Goal: Task Accomplishment & Management: Manage account settings

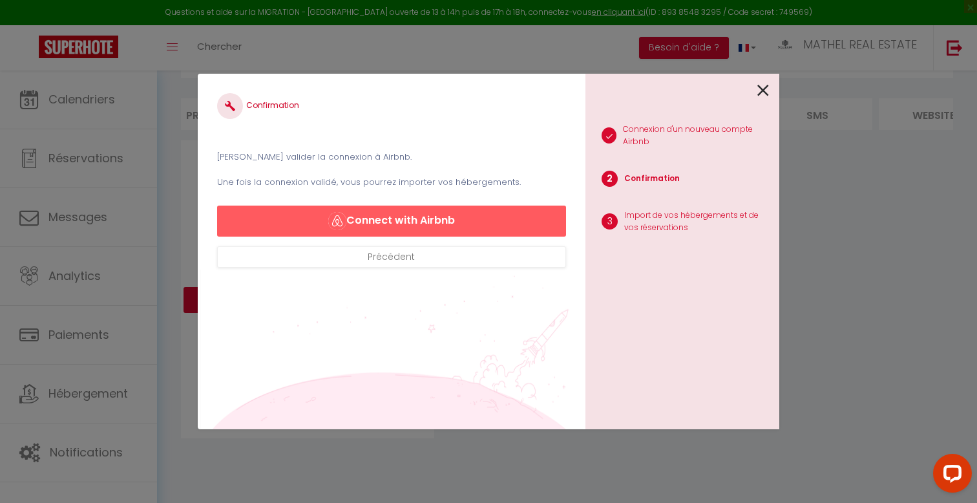
click at [215, 28] on div "Confirmation Veuillez valider la connexion à Airbnb. Une fois la connexion vali…" at bounding box center [489, 251] width 582 height 503
click at [772, 98] on div "1 Connexion d'un nouveau compte Airbnb 2 Confirmation 3 Import de vos hébergeme…" at bounding box center [682, 251] width 194 height 355
click at [759, 89] on icon at bounding box center [763, 90] width 12 height 19
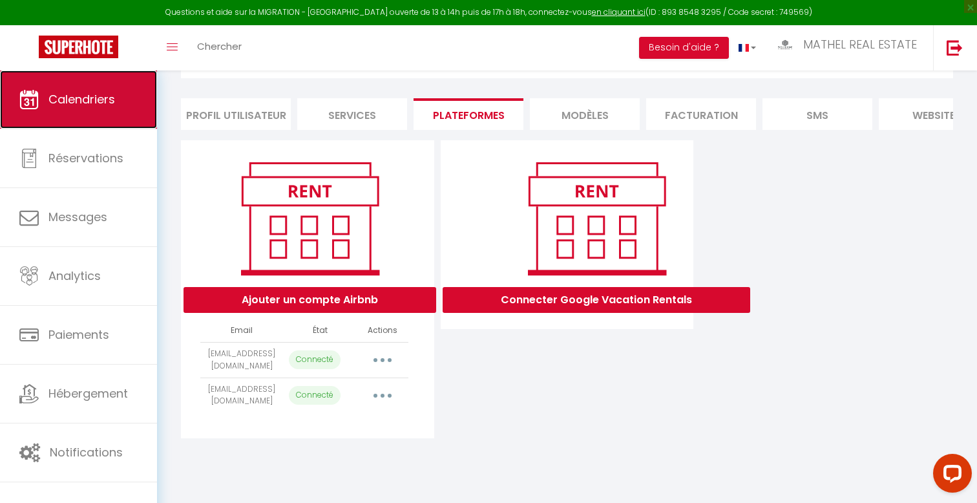
click at [59, 111] on link "Calendriers" at bounding box center [78, 99] width 157 height 58
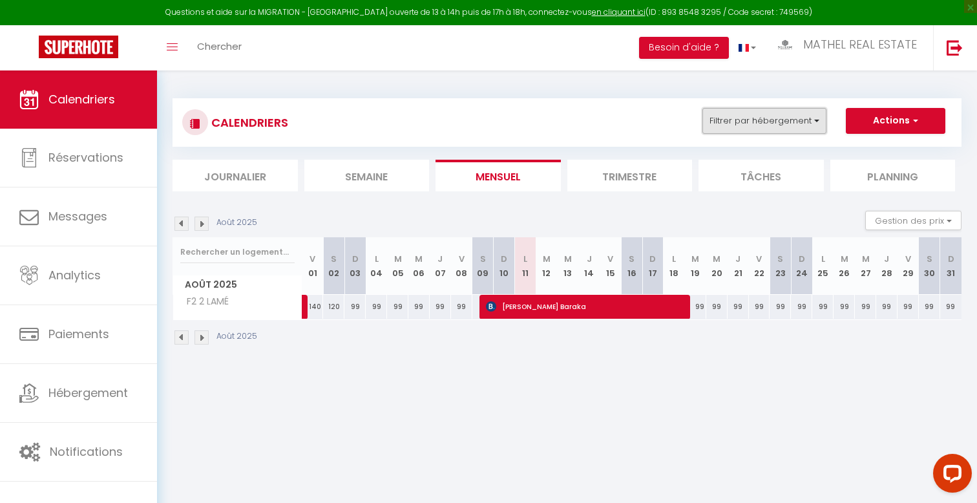
click at [751, 116] on button "Filtrer par hébergement" at bounding box center [764, 121] width 124 height 26
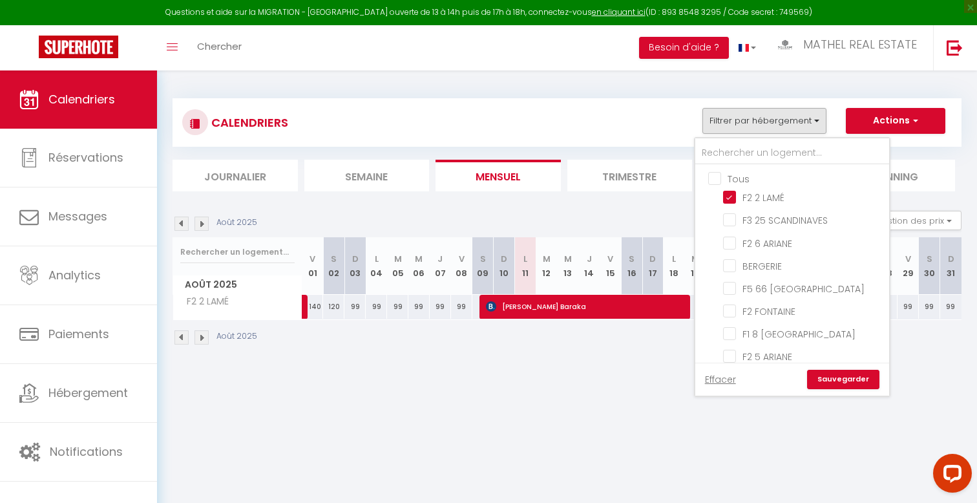
click at [731, 174] on input "Tous" at bounding box center [805, 177] width 194 height 13
checkbox input "true"
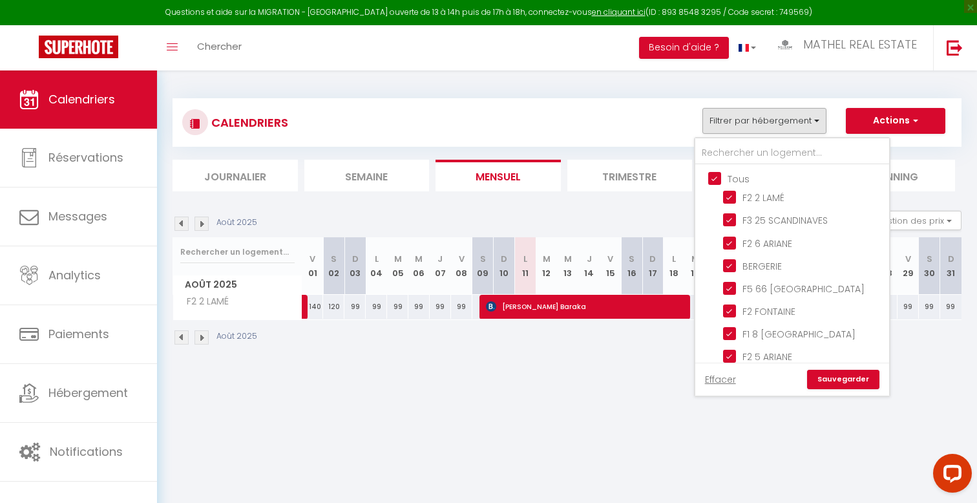
checkbox input "true"
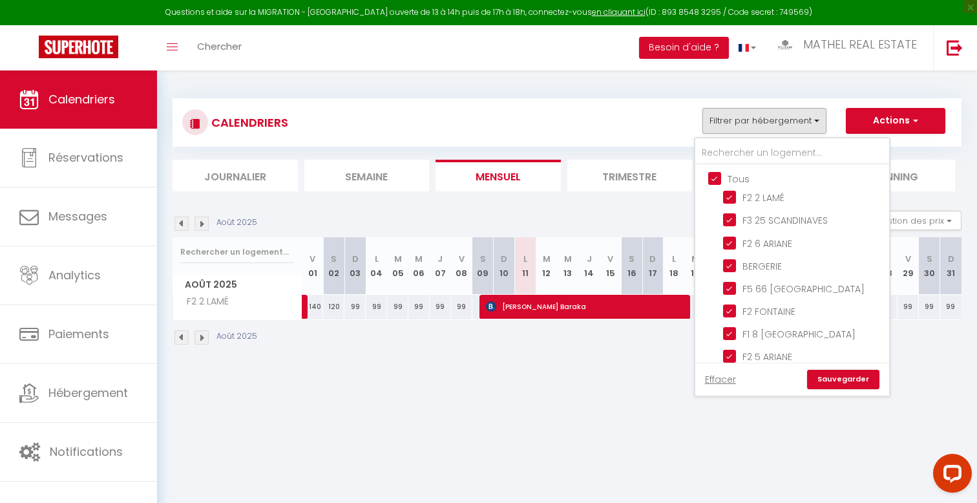
checkbox input "true"
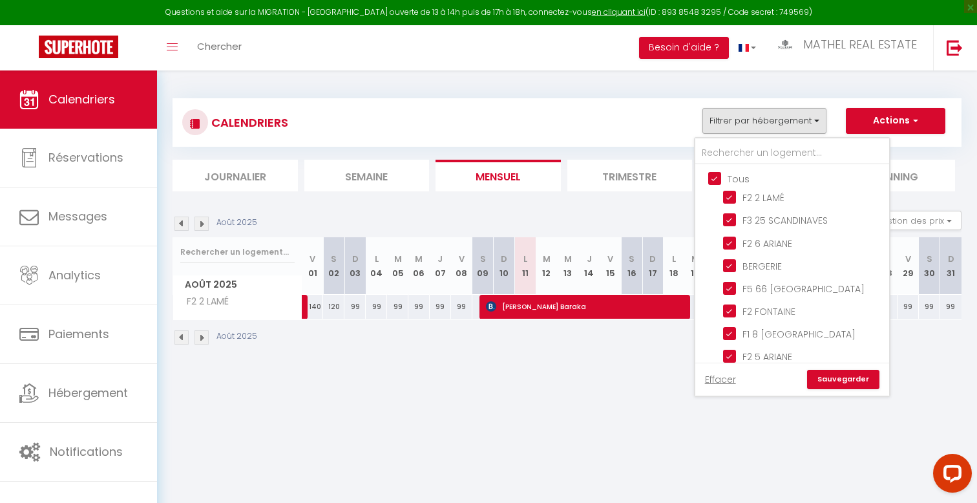
checkbox input "true"
click at [731, 174] on input "Tous" at bounding box center [805, 177] width 194 height 13
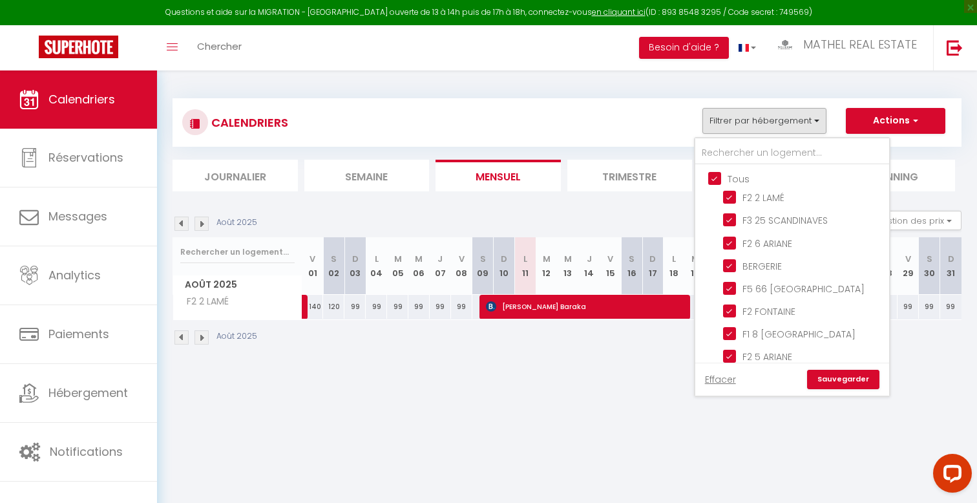
checkbox input "false"
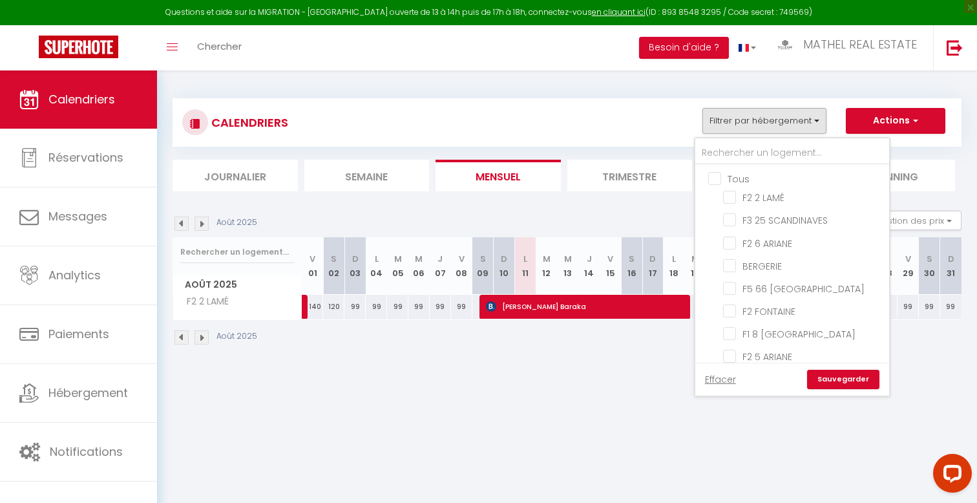
checkbox input "false"
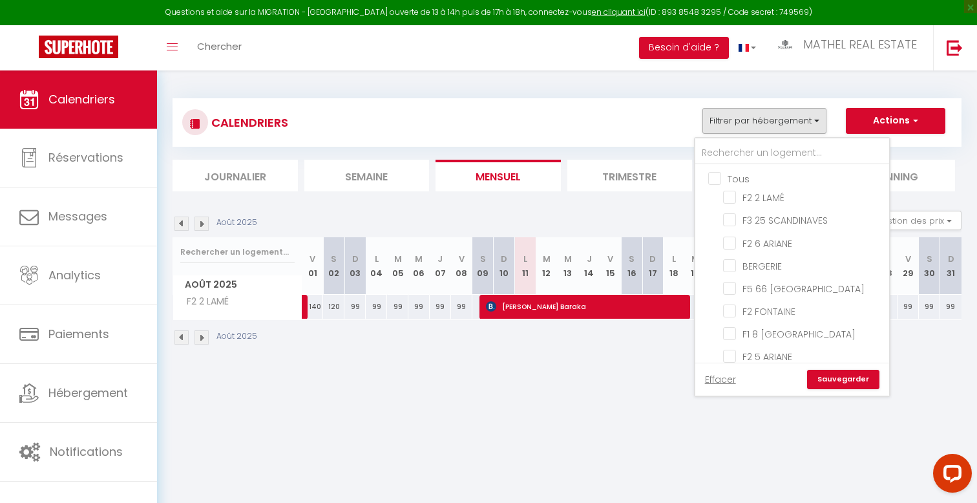
checkbox input "false"
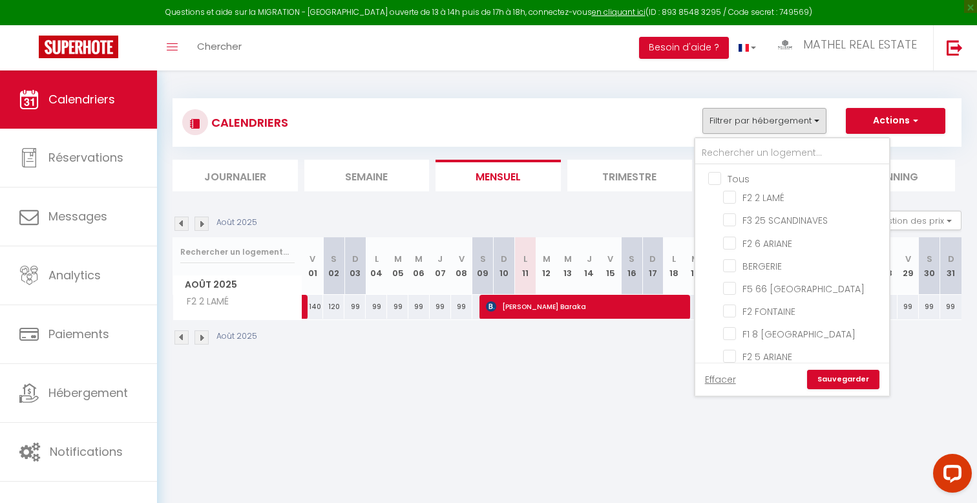
checkbox input "false"
click at [722, 171] on input "Tous" at bounding box center [805, 177] width 194 height 13
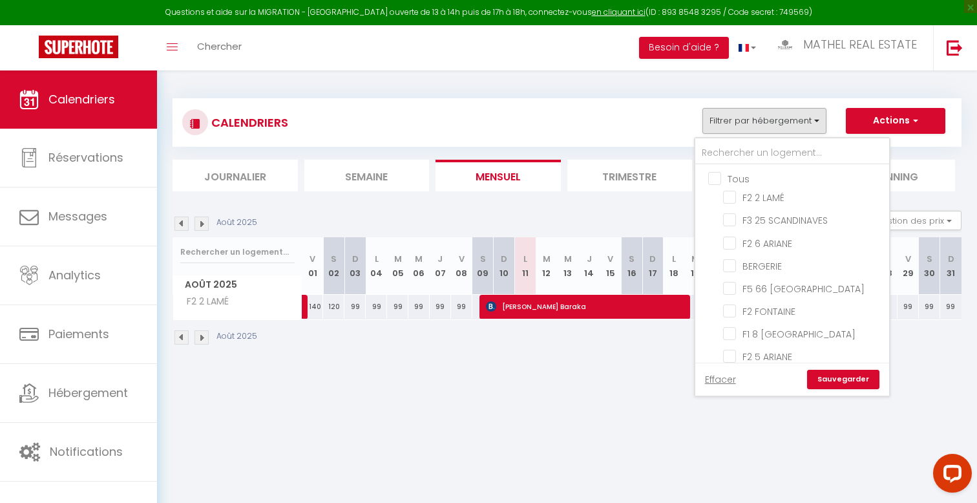
checkbox input "true"
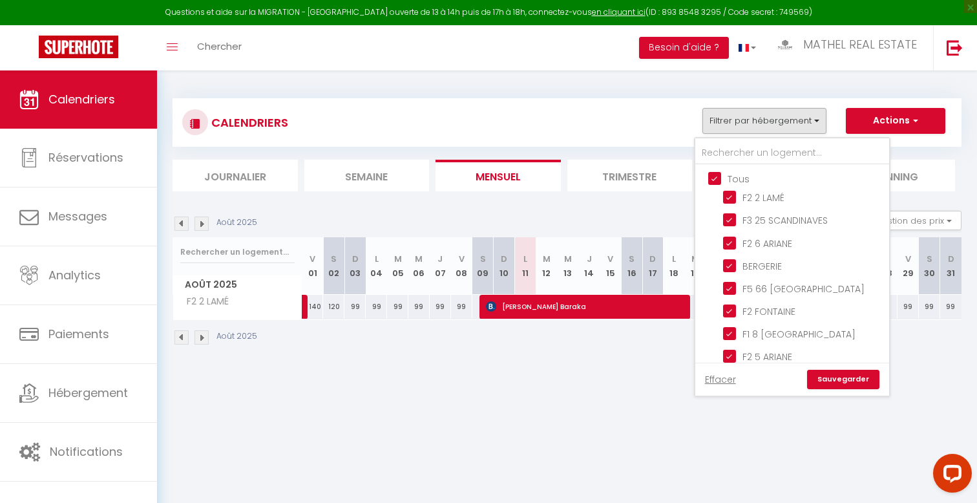
checkbox input "true"
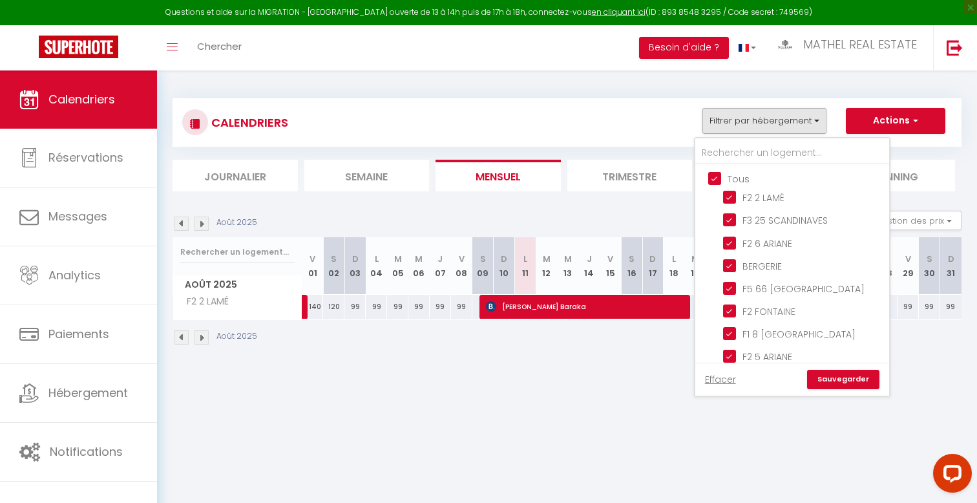
checkbox input "true"
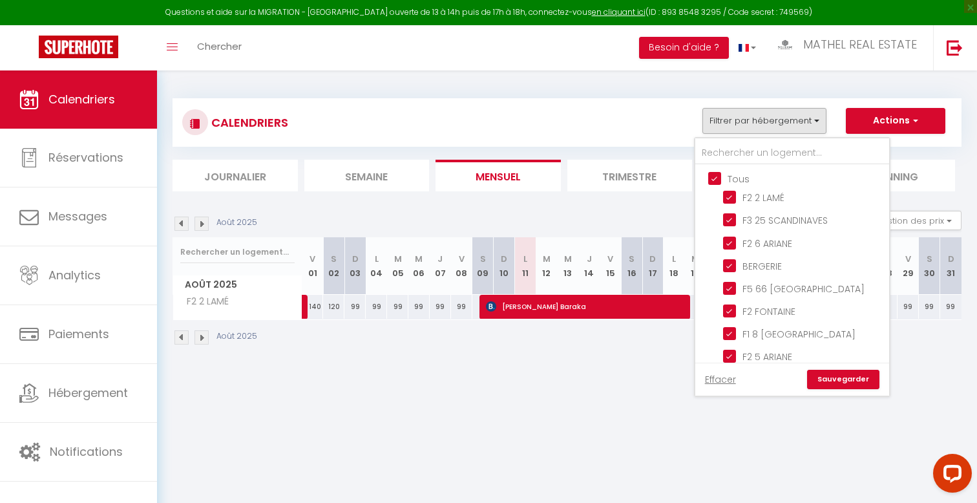
checkbox input "true"
click at [847, 378] on link "Sauvegarder" at bounding box center [843, 379] width 72 height 19
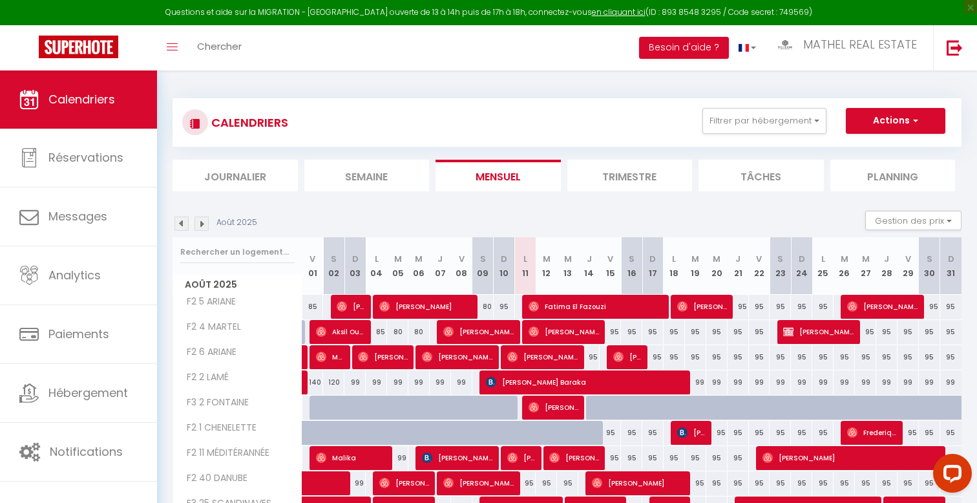
scroll to position [129, 0]
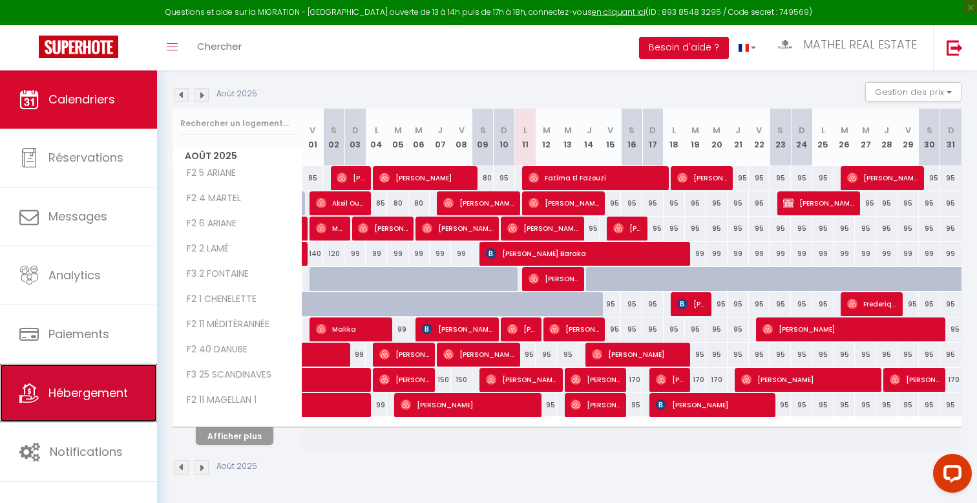
click at [76, 394] on span "Hébergement" at bounding box center [87, 392] width 79 height 16
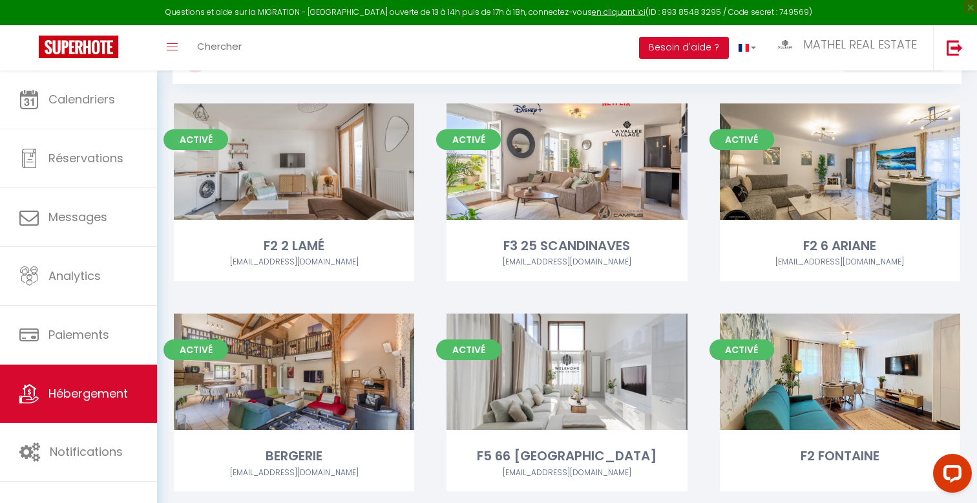
scroll to position [71, 0]
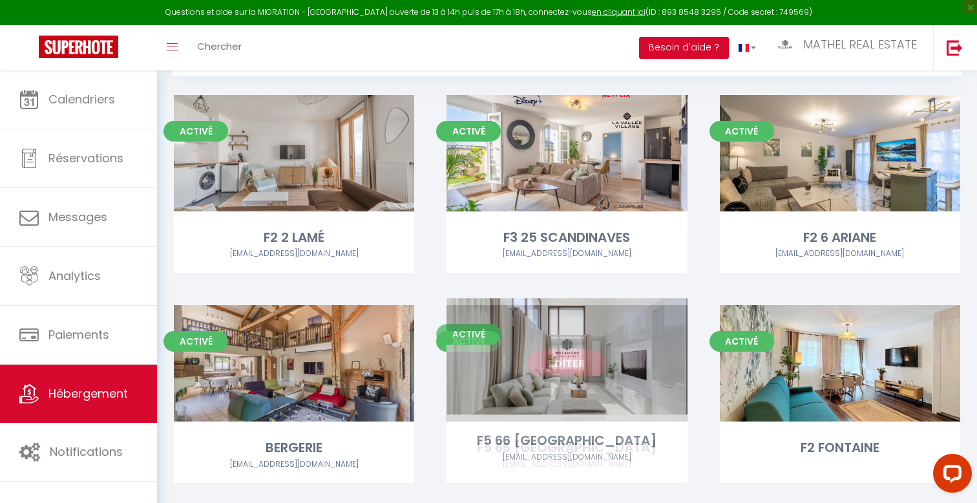
drag, startPoint x: 562, startPoint y: 357, endPoint x: 562, endPoint y: 350, distance: 7.1
click at [562, 350] on link "Editer" at bounding box center [567, 363] width 78 height 26
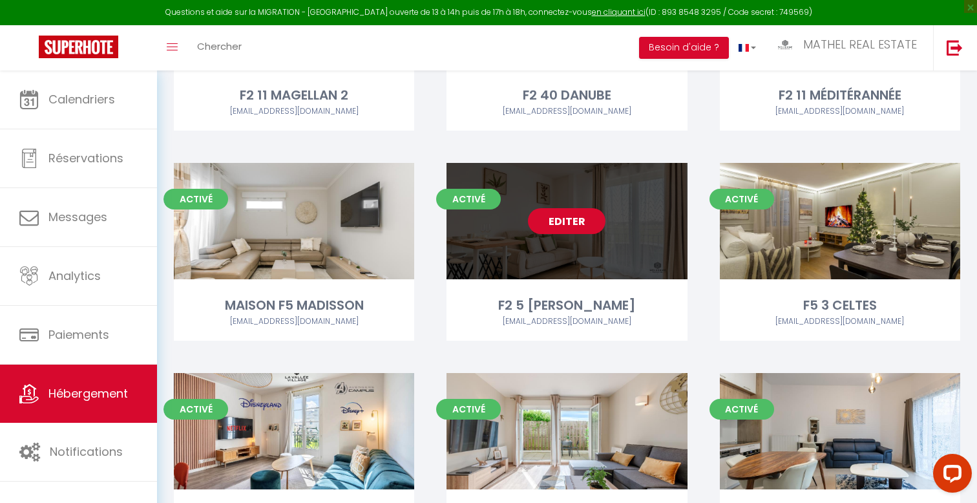
scroll to position [849, 0]
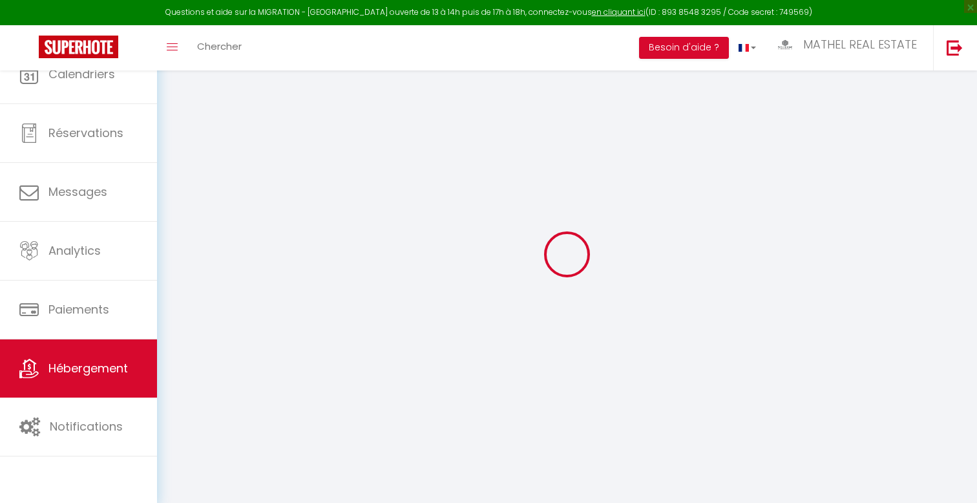
select select "10"
select select "2"
select select "4"
select select "2"
select select "15:00"
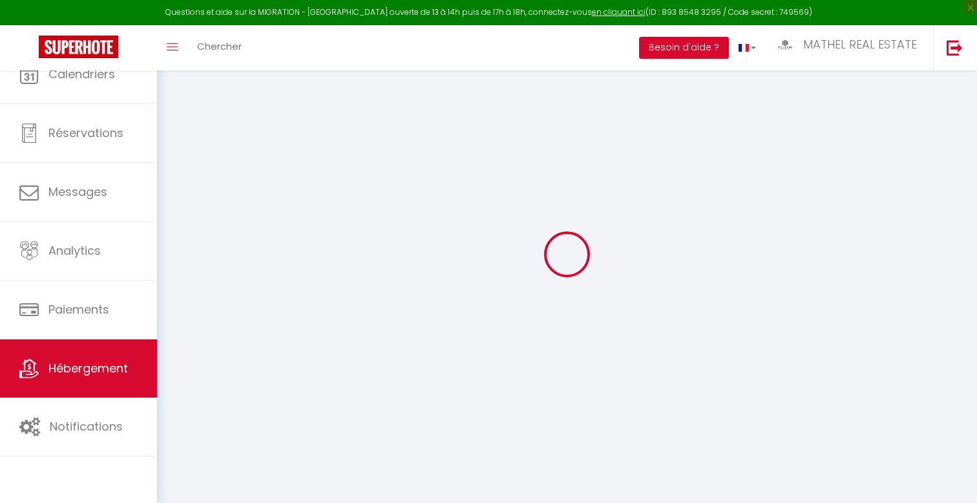
select select "23:45"
select select "11:00"
select select "30"
select select "120"
select select "28"
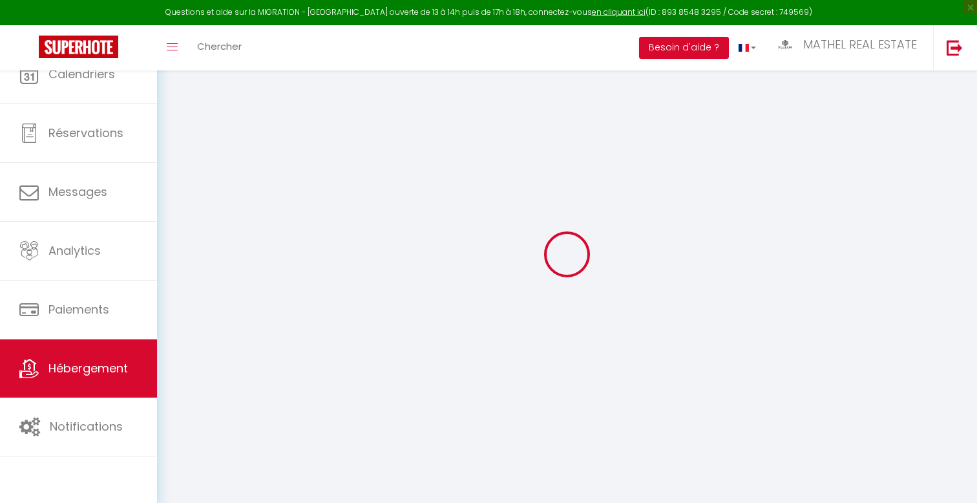
select select "+ 4 %"
select select "+ 19 %"
checkbox input "true"
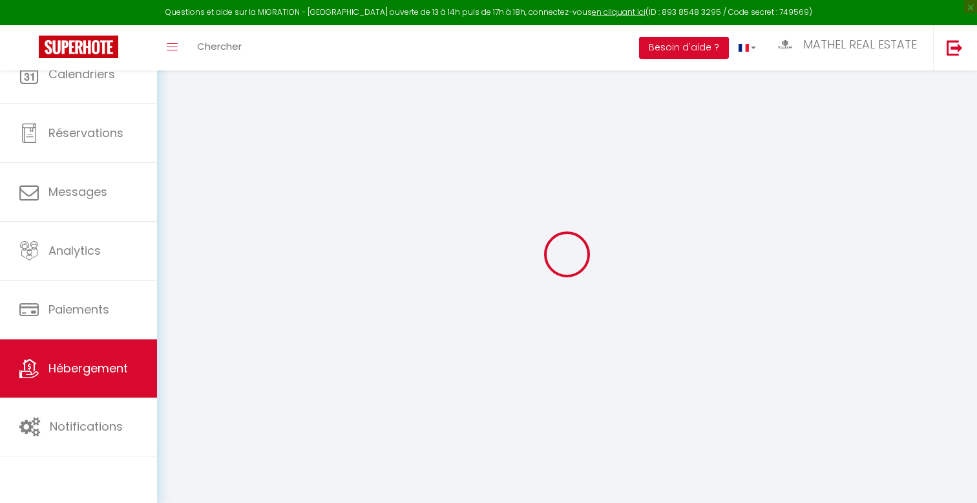
checkbox input "true"
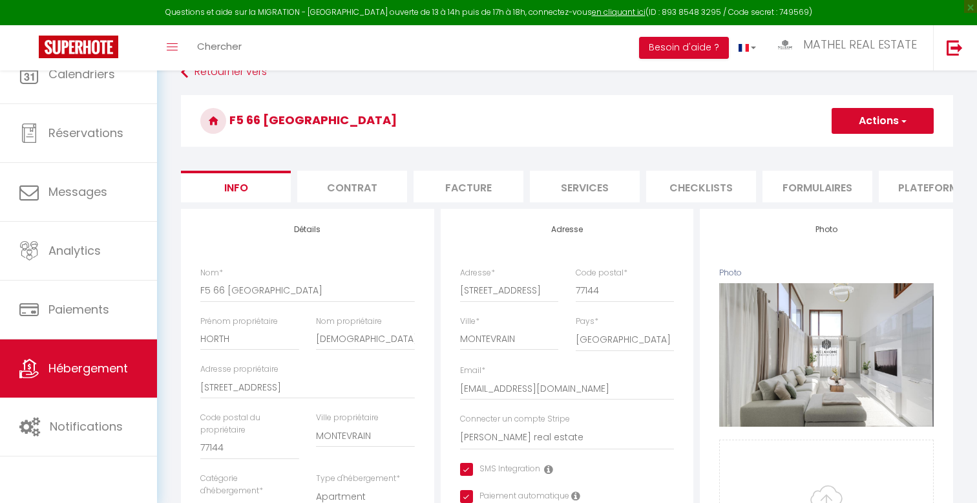
checkbox input "true"
select select "7935-1303822877417601928"
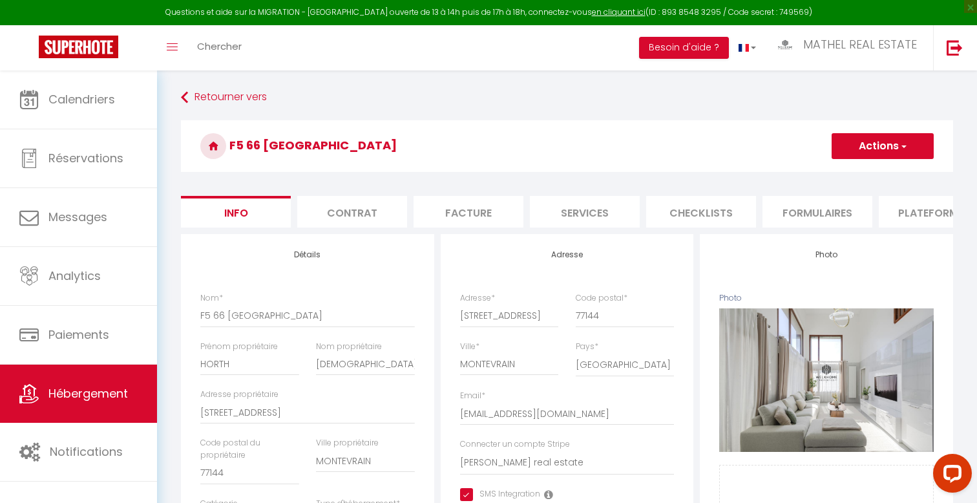
click at [925, 218] on li "Plateformes" at bounding box center [934, 212] width 110 height 32
select select
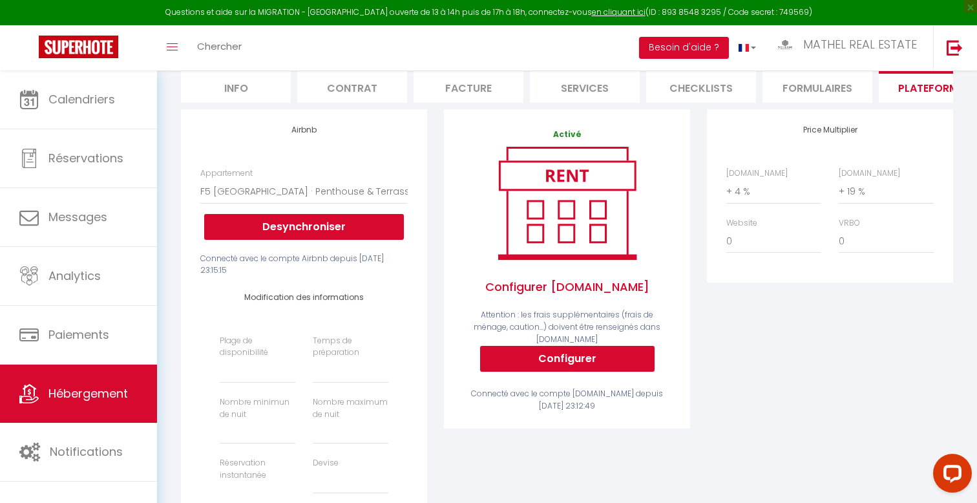
scroll to position [132, 0]
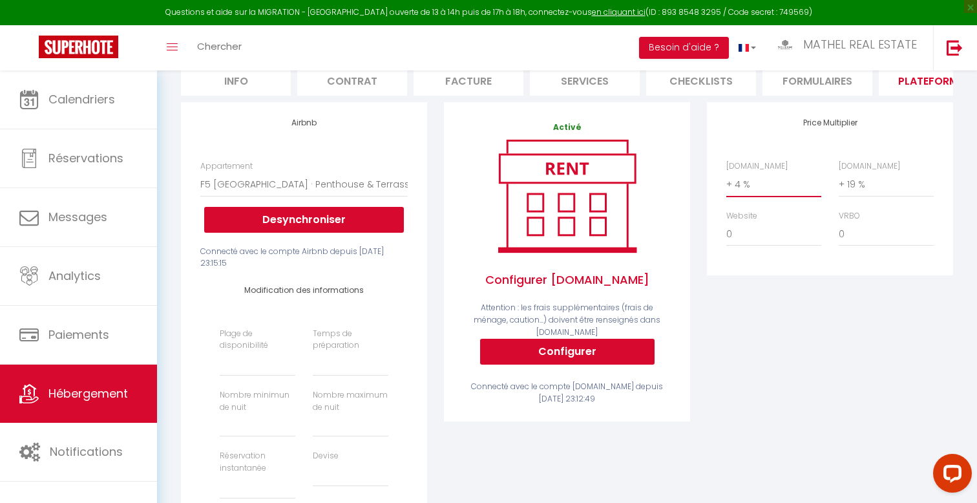
click at [753, 184] on select "0 + 1 % + 2 % + 3 % + 4 % + 5 % + 6 % + 7 % + 8 % + 9 %" at bounding box center [773, 184] width 95 height 25
select select "+ 16 %"
click at [726, 172] on select "0 + 1 % + 2 % + 3 % + 4 % + 5 % + 6 % + 7 % + 8 % + 9 %" at bounding box center [773, 184] width 95 height 25
select select
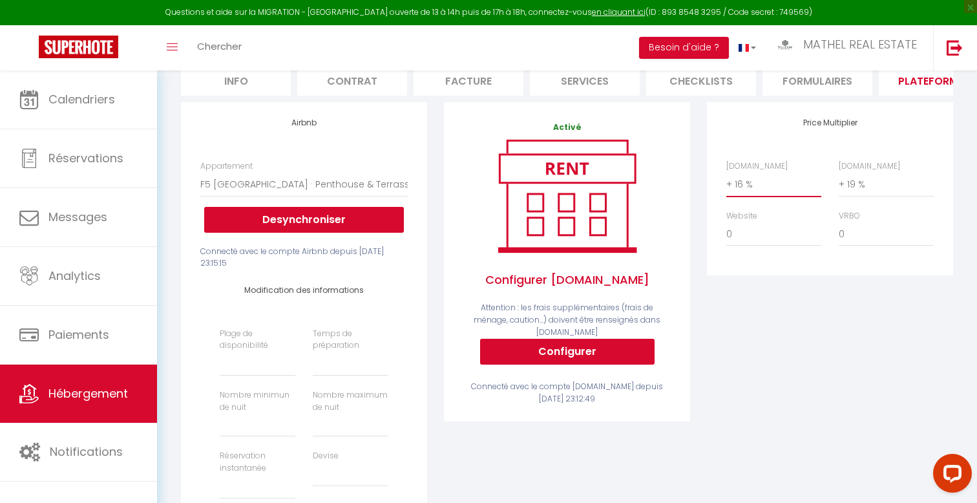
select select
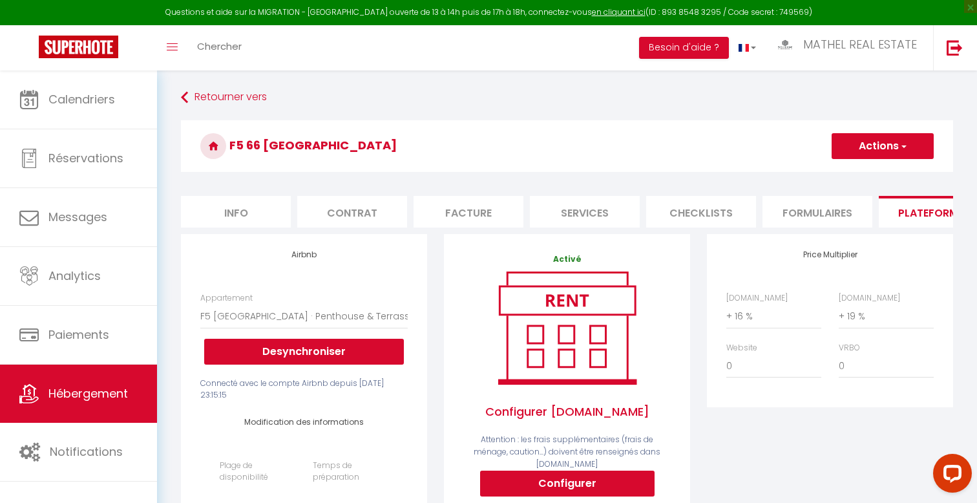
click at [892, 142] on button "Actions" at bounding box center [883, 146] width 102 height 26
click at [855, 170] on link "Enregistrer" at bounding box center [882, 174] width 102 height 17
select select
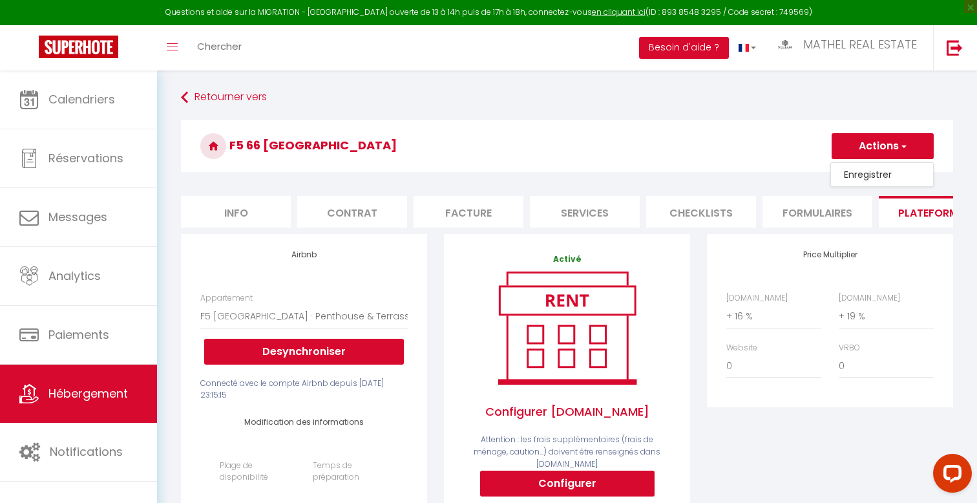
select select
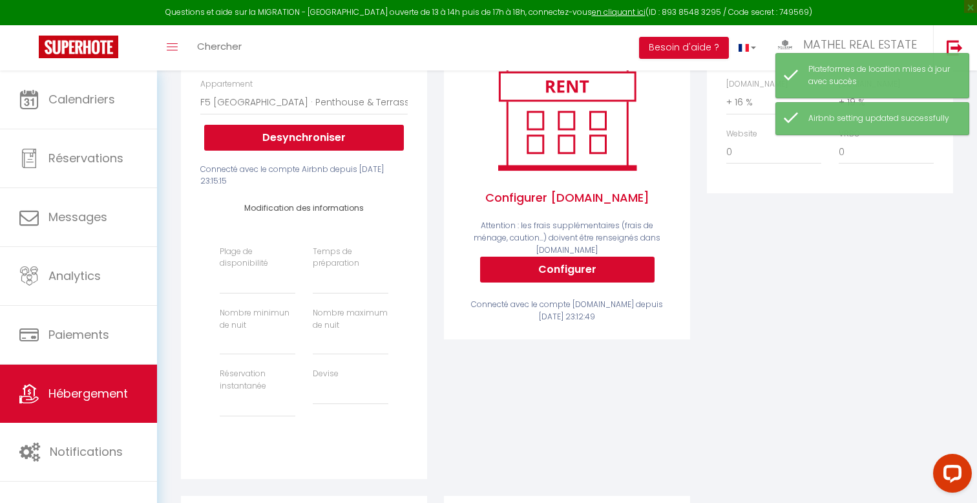
scroll to position [205, 0]
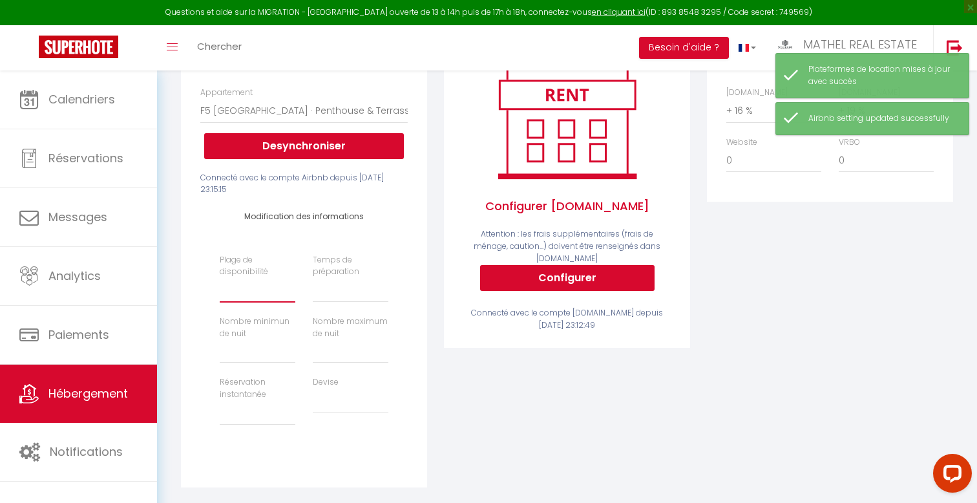
click at [244, 291] on select "Date indisponible par defaut 1 mois 3 mois 6 mois 9 mois 12 mois 24 mois" at bounding box center [258, 290] width 76 height 25
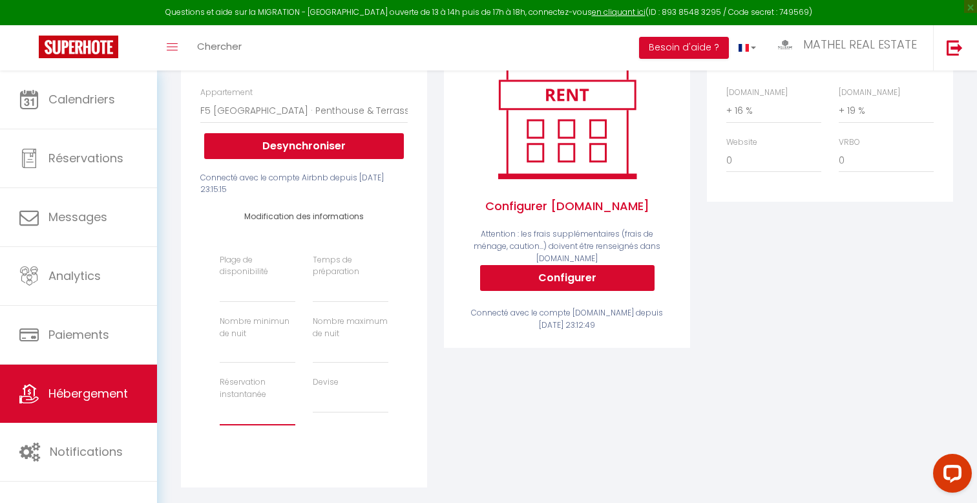
click at [234, 416] on select "Activée Demander des évaluations positives" at bounding box center [258, 413] width 76 height 25
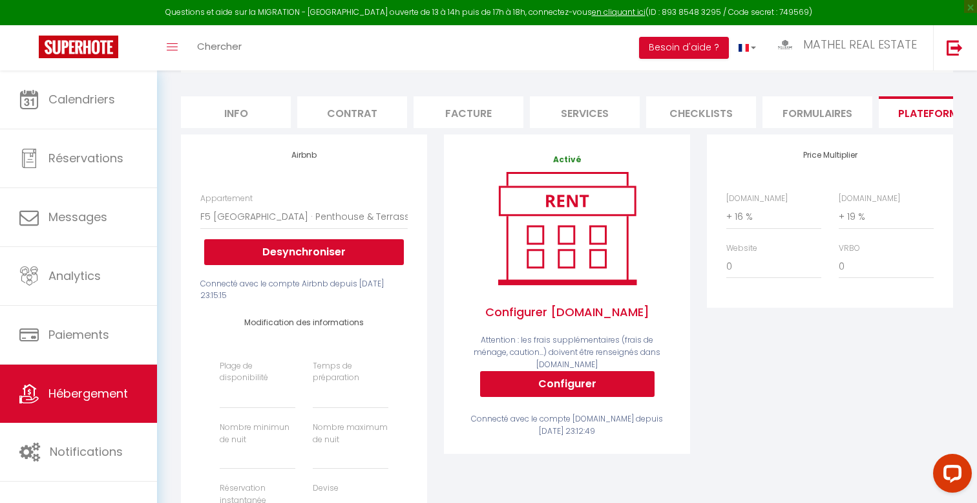
scroll to position [68, 0]
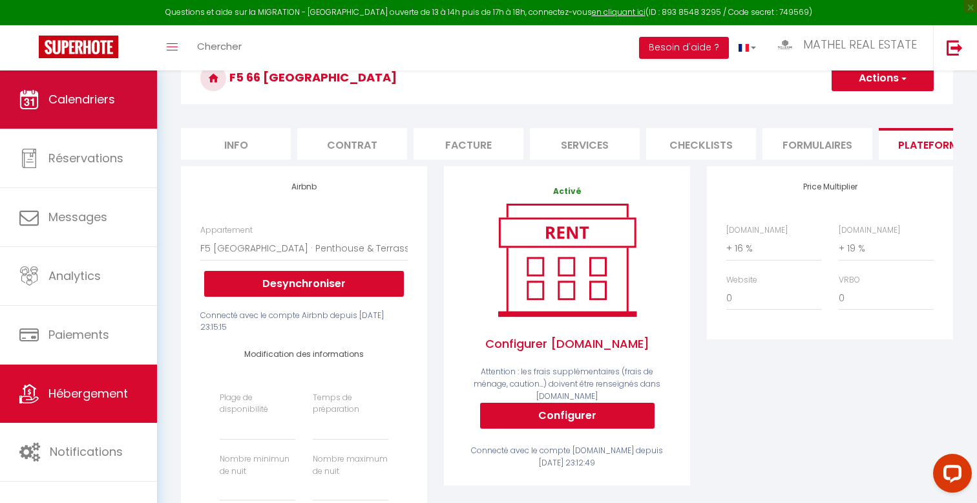
click at [114, 112] on link "Calendriers" at bounding box center [78, 99] width 157 height 58
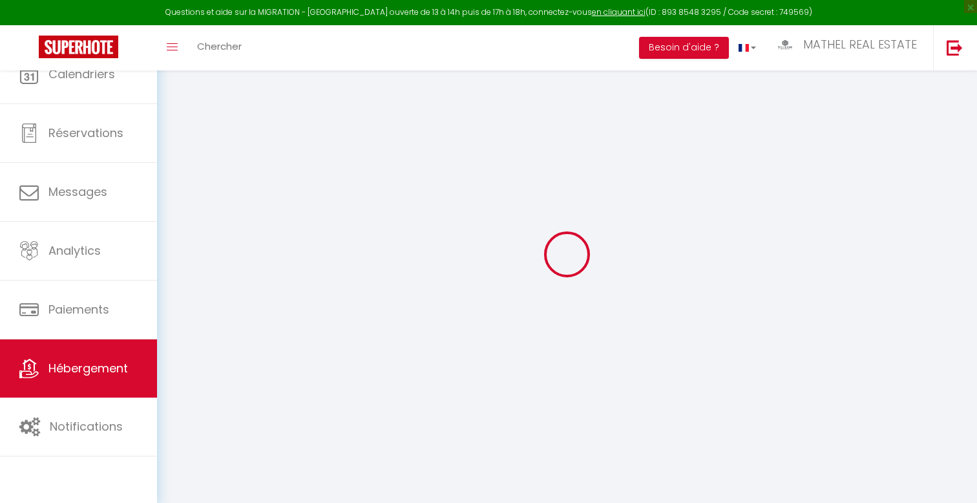
select select "houses"
select select "13"
select select "2"
select select "4"
select select "3"
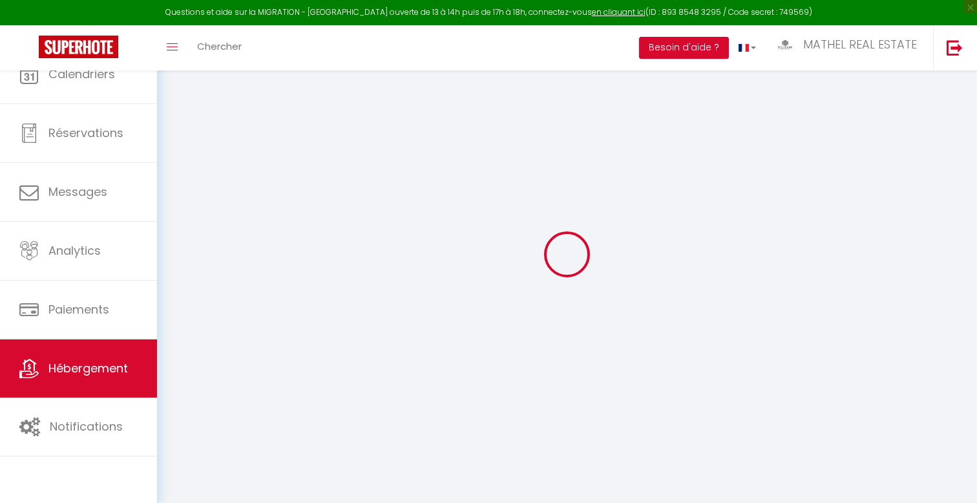
select select "15:00"
select select "23:45"
select select "11:00"
select select "30"
select select "120"
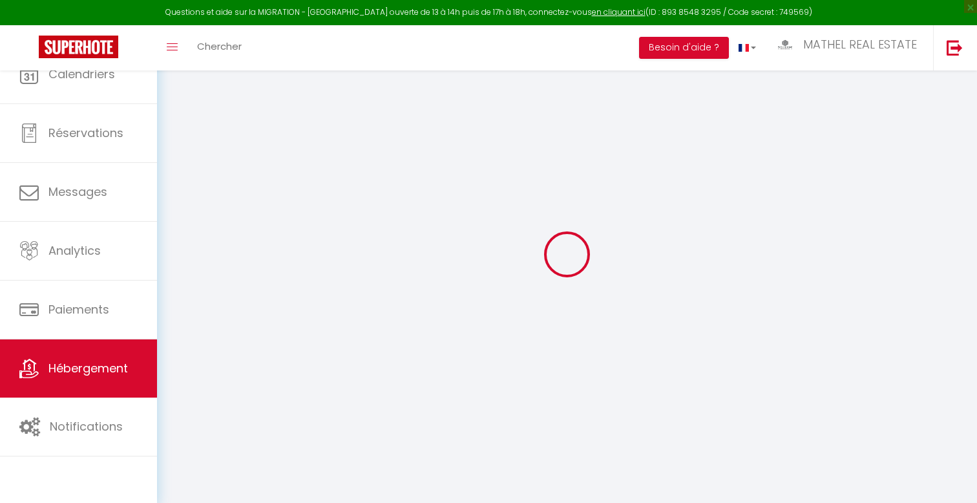
select select "28"
checkbox input "false"
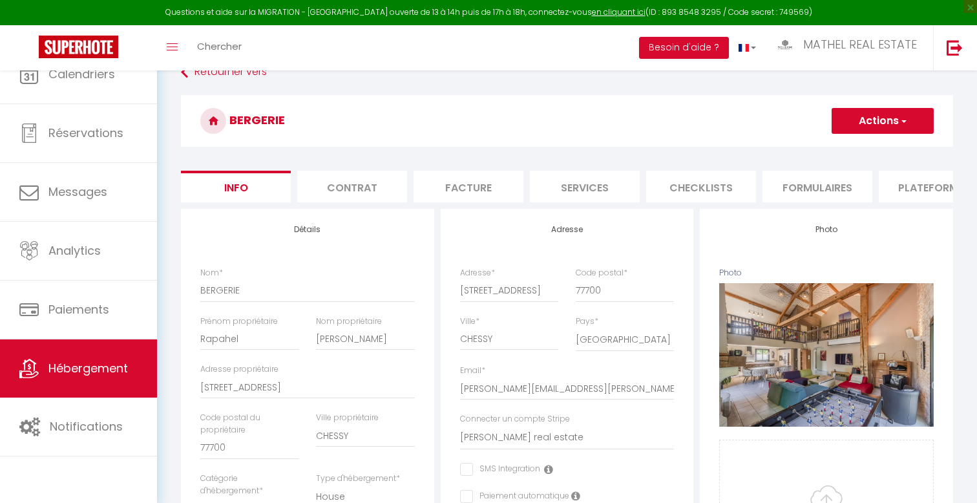
checkbox input "false"
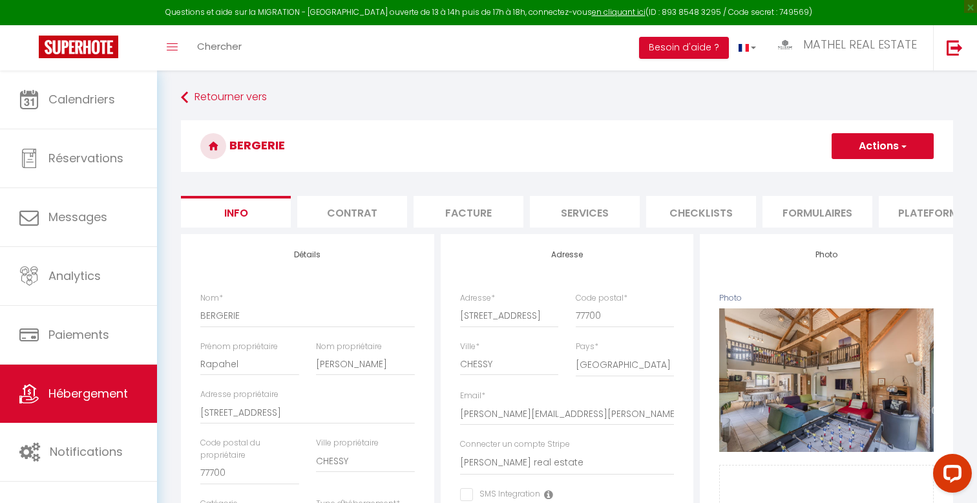
scroll to position [22, 0]
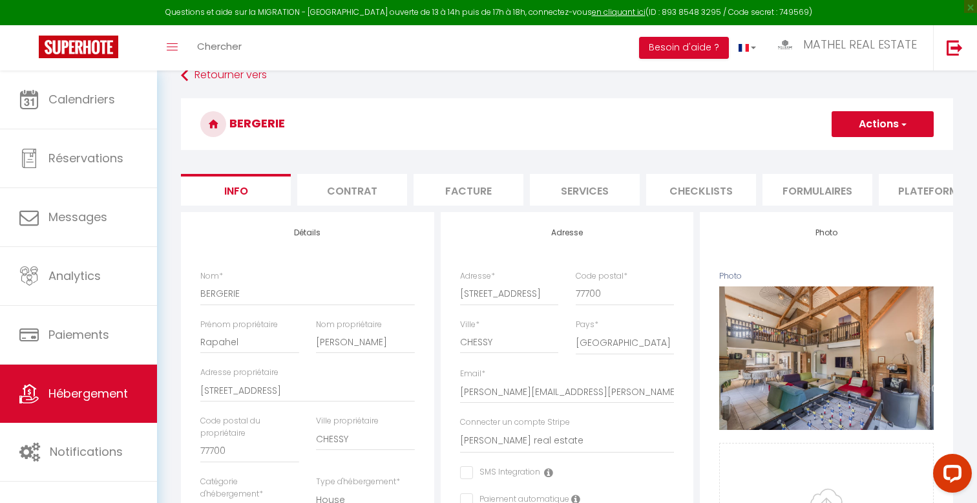
click at [923, 193] on li "Plateformes" at bounding box center [934, 190] width 110 height 32
select select "30"
select select "1"
select select
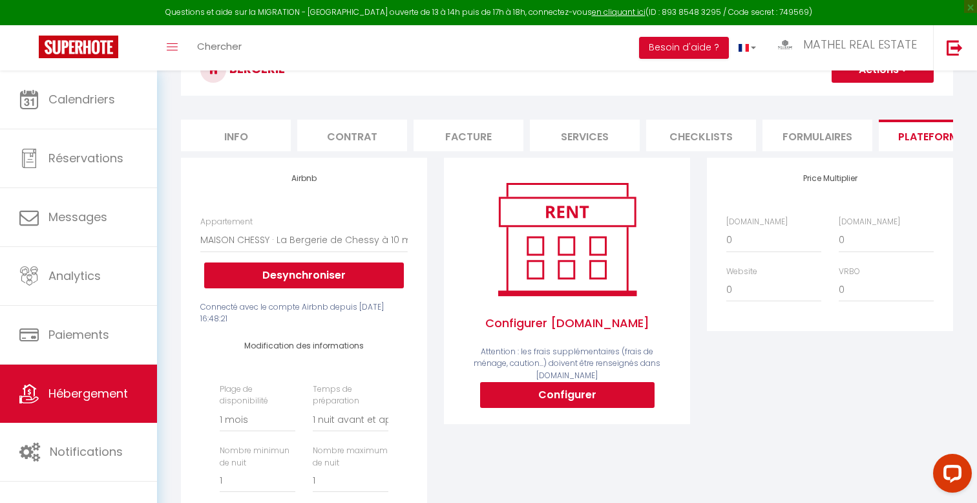
scroll to position [41, 0]
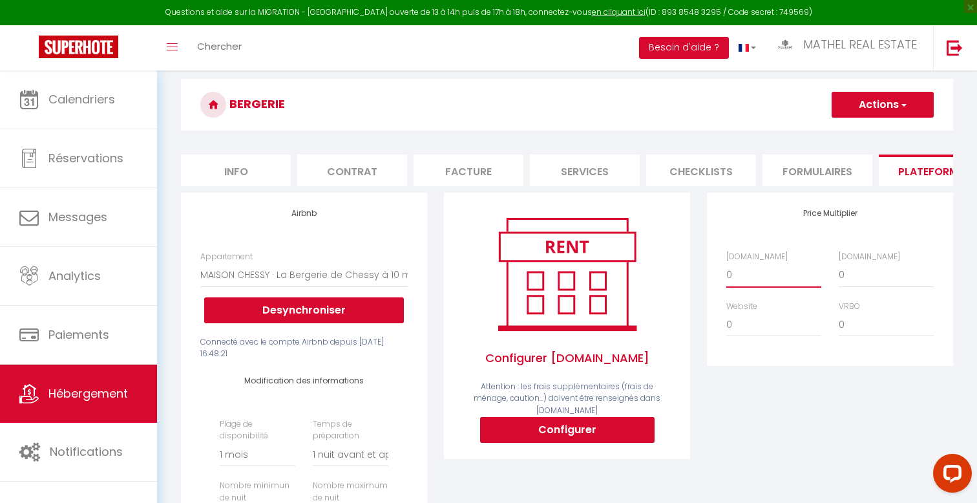
click at [748, 273] on select "0 + 1 % + 2 % + 3 % + 4 % + 5 % + 6 % + 7 % + 8 % + 9 %" at bounding box center [773, 274] width 95 height 25
select select "+ 16 %"
click at [726, 262] on select "0 + 1 % + 2 % + 3 % + 4 % + 5 % + 6 % + 7 % + 8 % + 9 %" at bounding box center [773, 274] width 95 height 25
select select
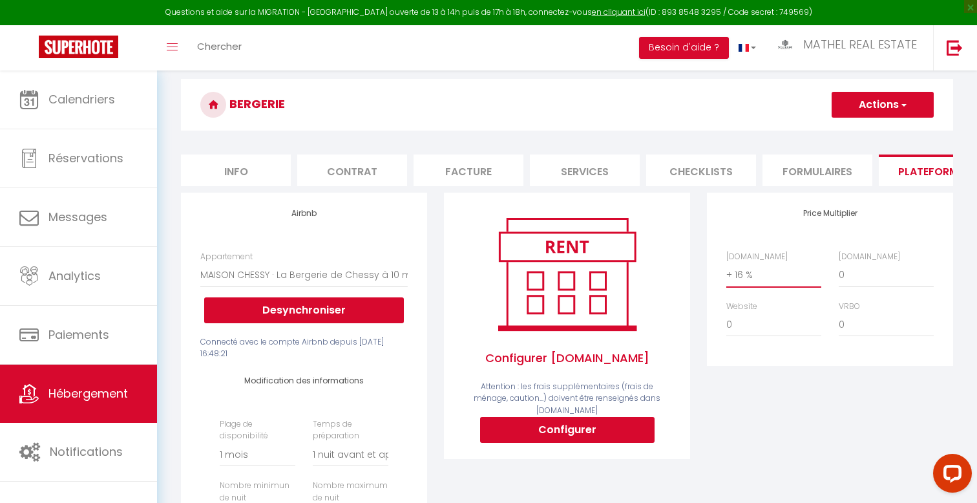
scroll to position [0, 0]
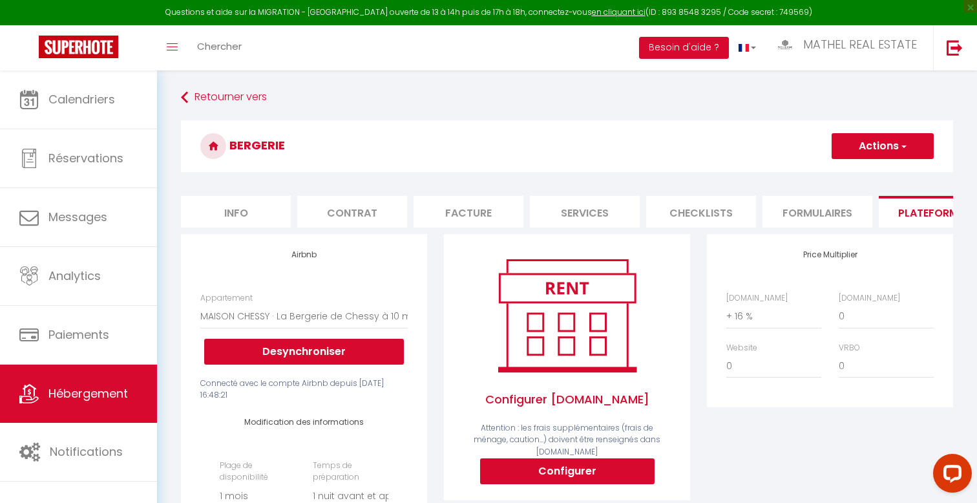
click at [876, 151] on button "Actions" at bounding box center [883, 146] width 102 height 26
click at [855, 170] on link "Enregistrer" at bounding box center [882, 174] width 102 height 17
select select
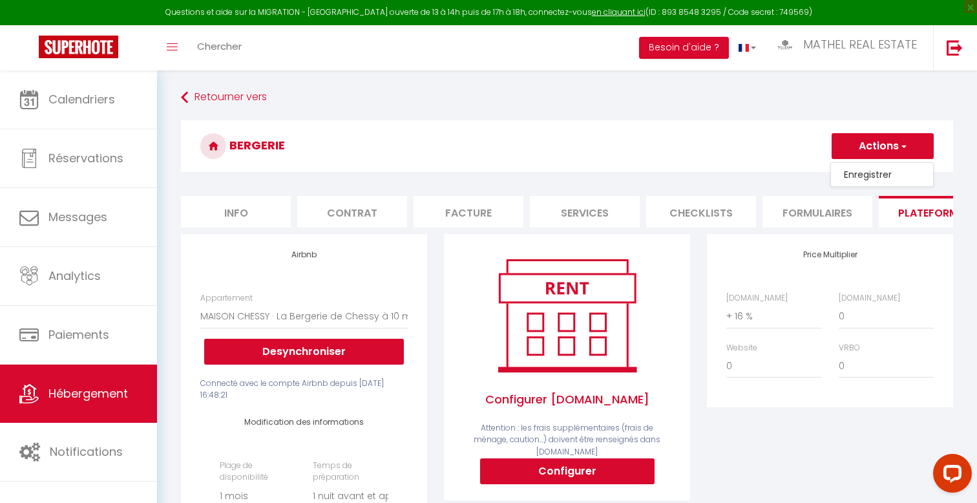
select select
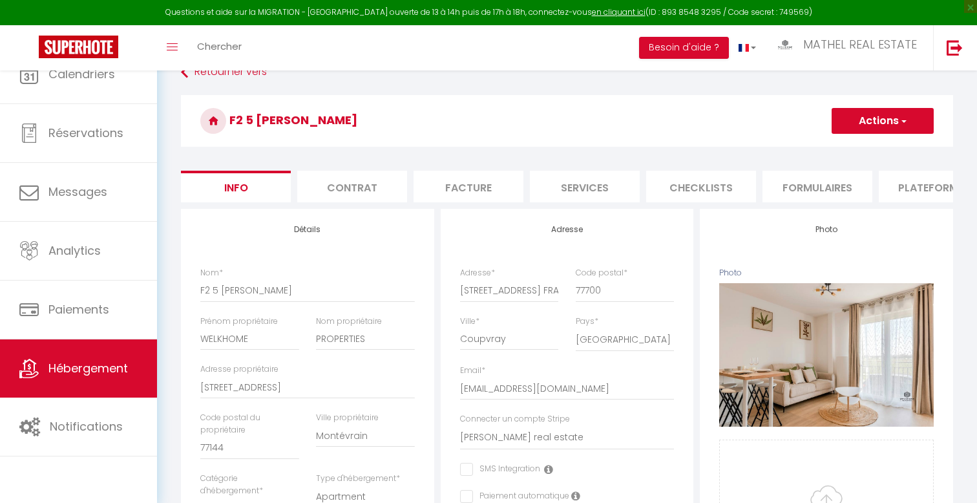
select select "4"
select select "2"
select select "1"
select select "16:00"
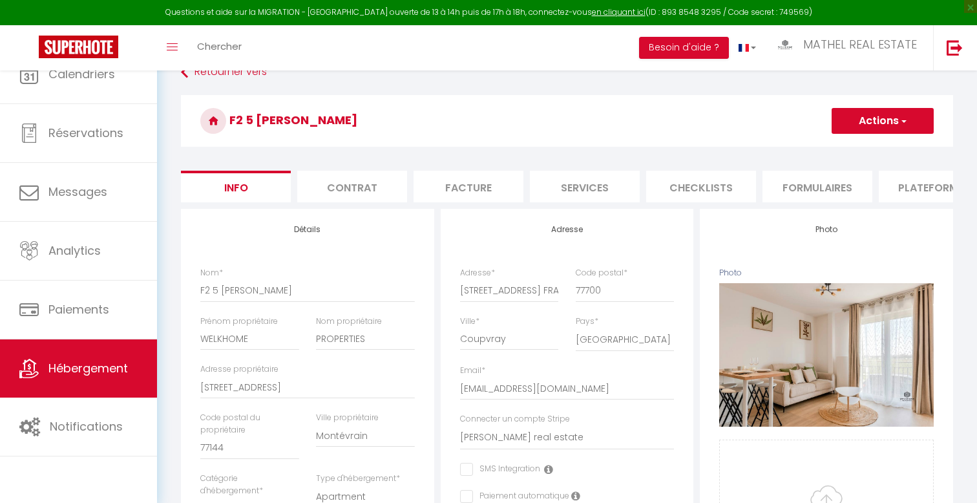
select select
select select "11:00"
select select "30"
select select "120"
select select "28"
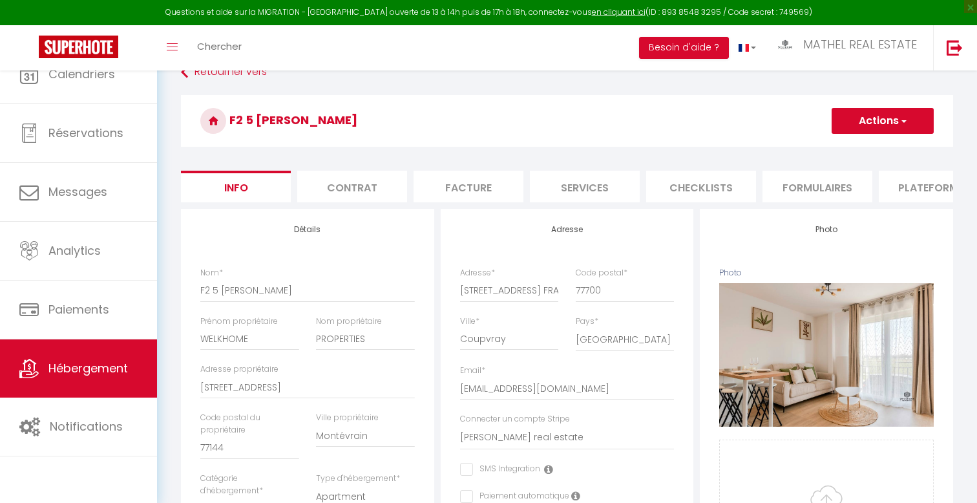
select select
checkbox input "false"
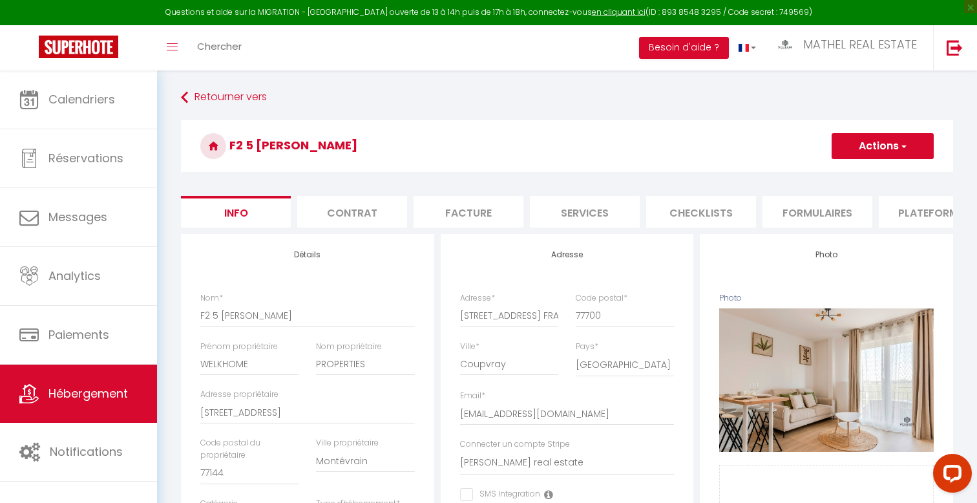
click at [908, 216] on li "Plateformes" at bounding box center [934, 212] width 110 height 32
select select
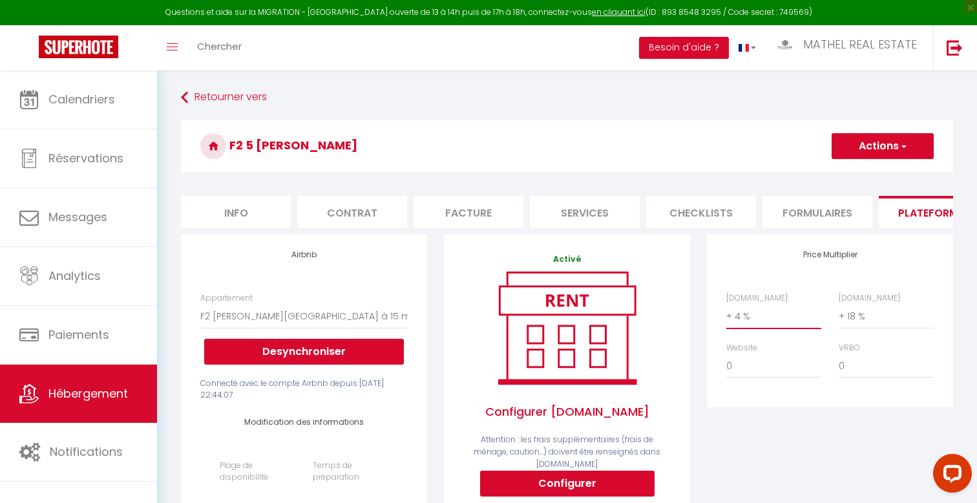
click at [752, 313] on select "0 + 1 % + 2 % + 3 % + 4 % + 5 % + 6 % + 7 % + 8 % + 9 %" at bounding box center [773, 316] width 95 height 25
select select "+ 16 %"
click at [726, 304] on select "0 + 1 % + 2 % + 3 % + 4 % + 5 % + 6 % + 7 % + 8 % + 9 %" at bounding box center [773, 316] width 95 height 25
select select
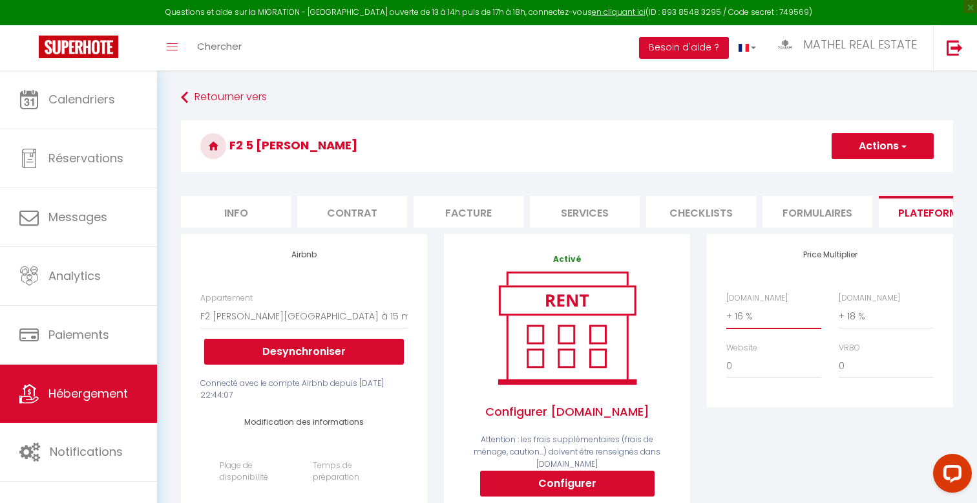
select select
click at [871, 158] on button "Actions" at bounding box center [883, 146] width 102 height 26
click at [858, 171] on link "Enregistrer" at bounding box center [882, 174] width 102 height 17
select select
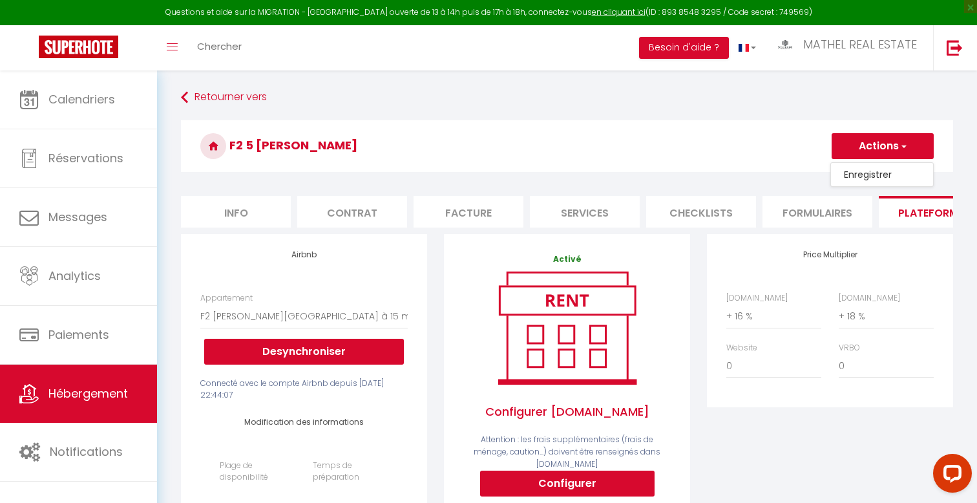
select select
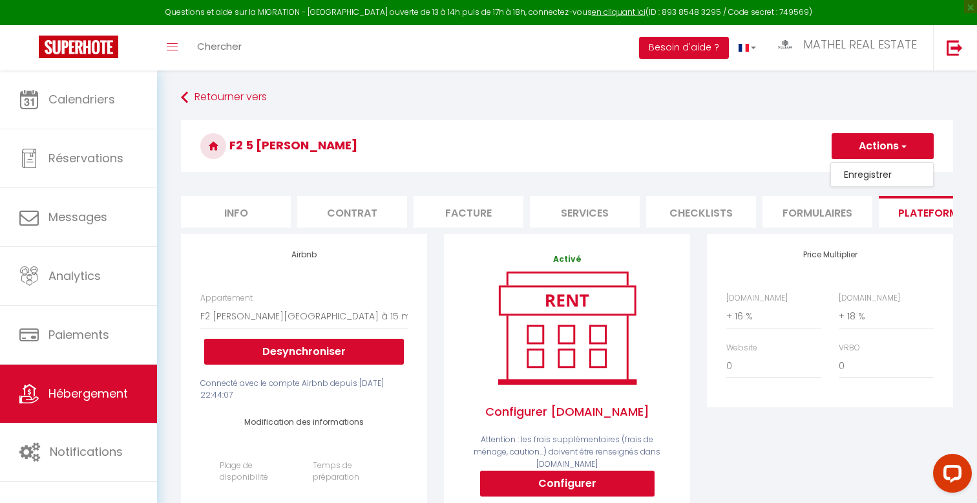
select select
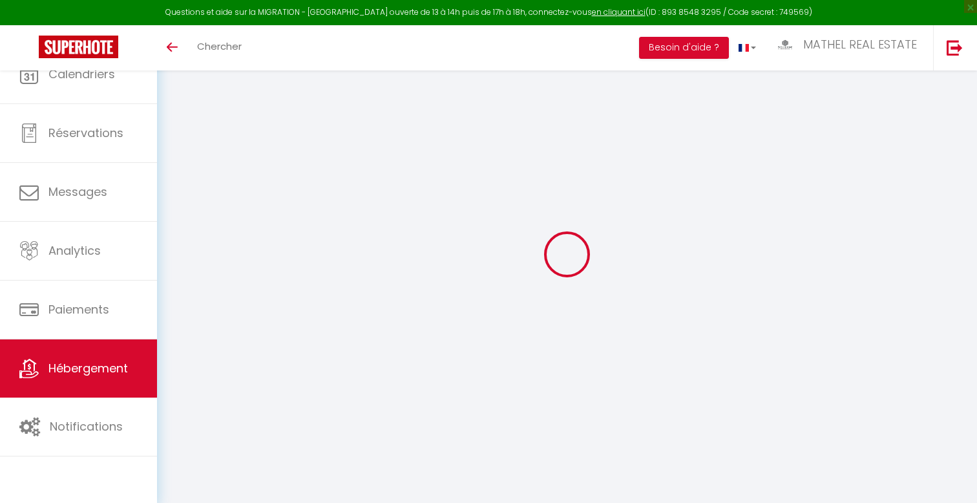
select select "3"
select select "2"
select select "1"
select select
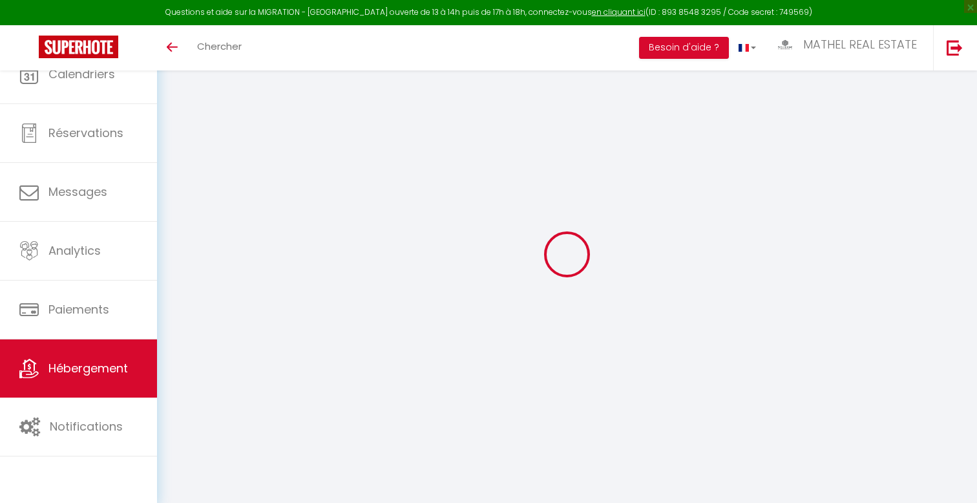
select select "28"
type input "F5 3 CELTES"
type input "Djazia"
type input "BOUCHAMA"
type input "[STREET_ADDRESS]"
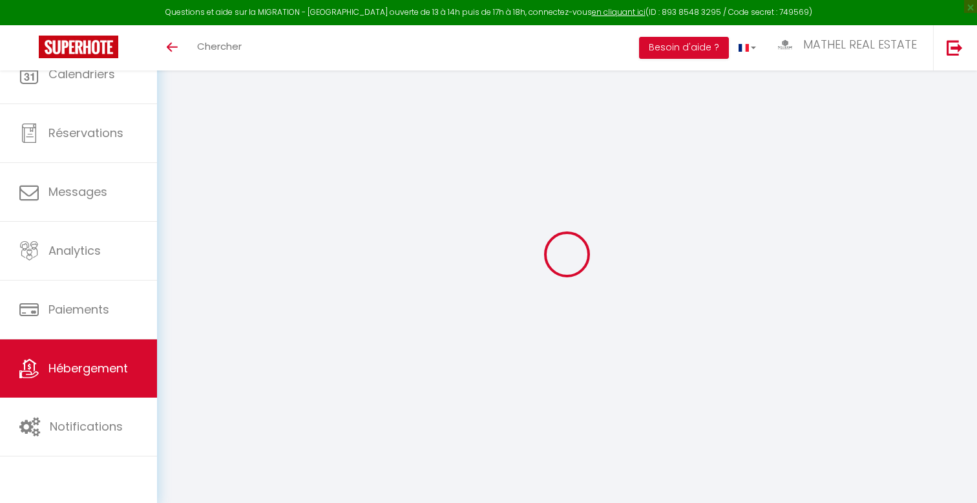
type input "77700"
type input "SERRIS"
select select "10"
select select "4"
select select "3"
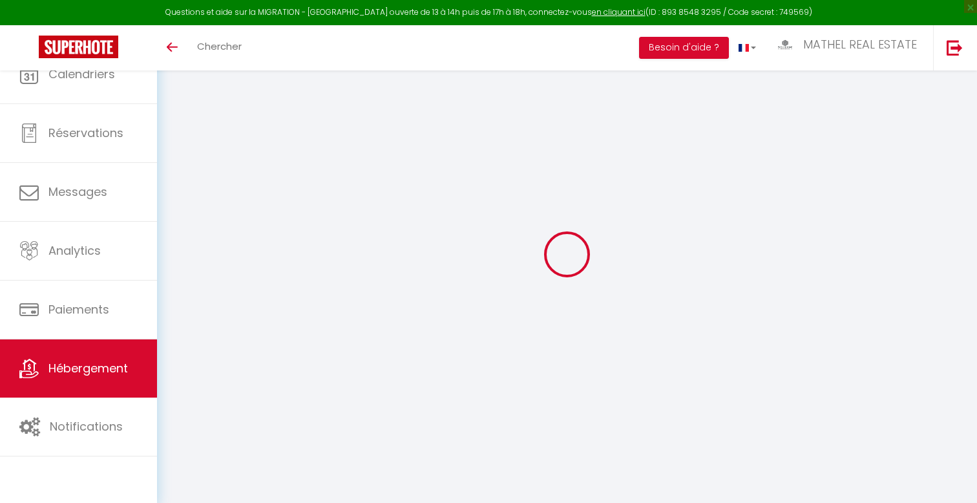
type input "250"
type input "800"
type input "230"
type input "2.60"
select select
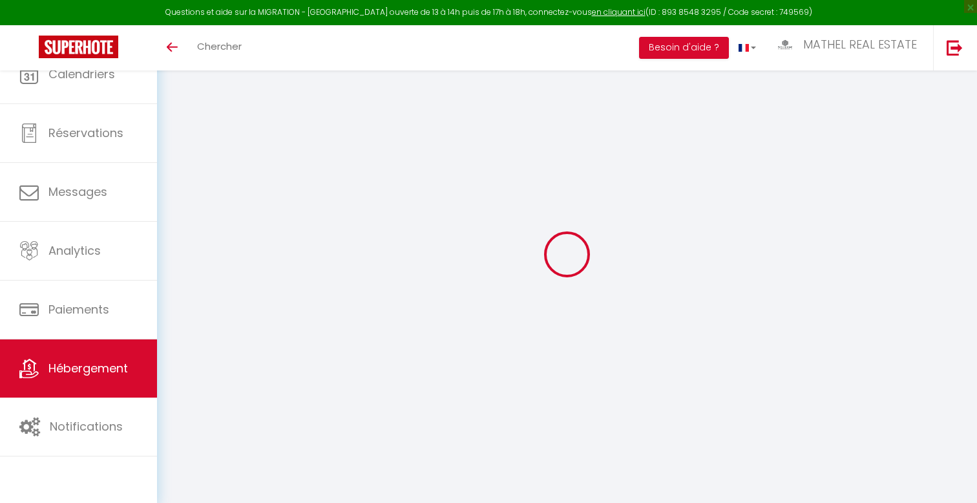
select select
type input "[STREET_ADDRESS]"
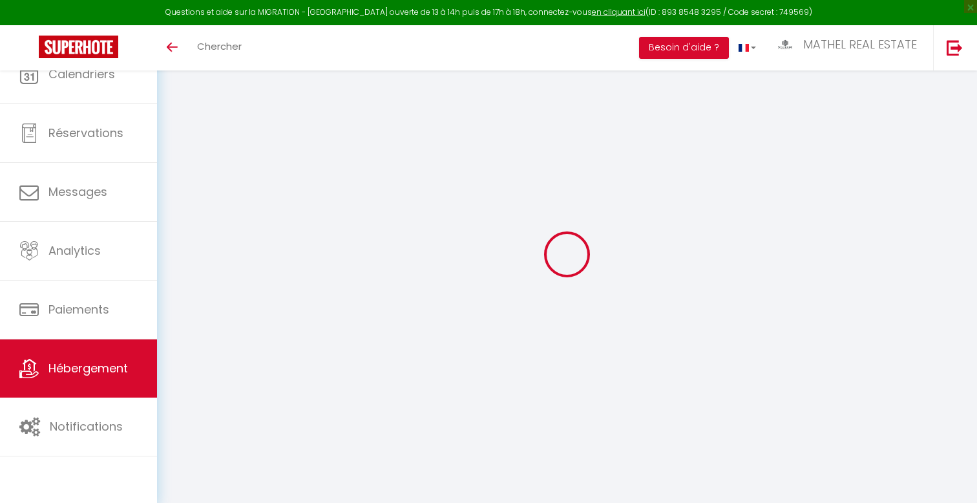
type input "77700"
type input "SERRIS"
type input "[EMAIL_ADDRESS][DOMAIN_NAME]"
select select "13003"
checkbox input "false"
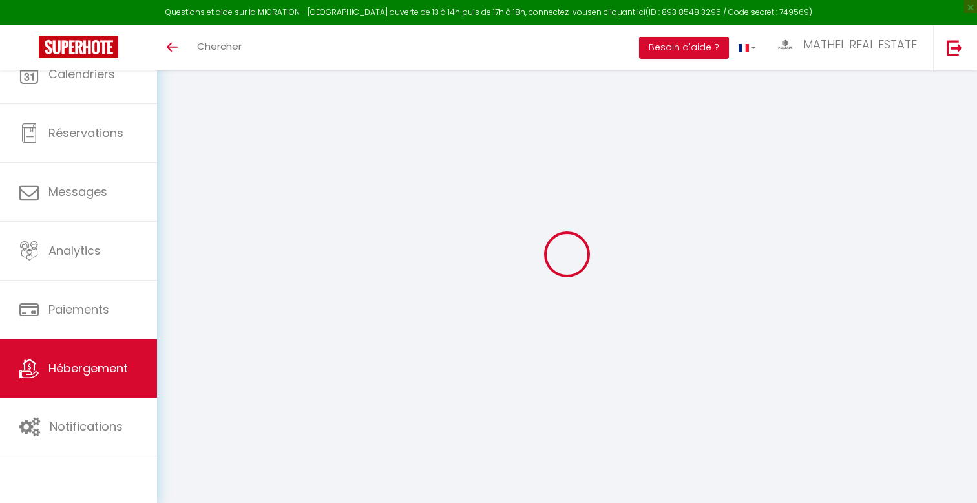
checkbox input "true"
type input "230"
type input "0"
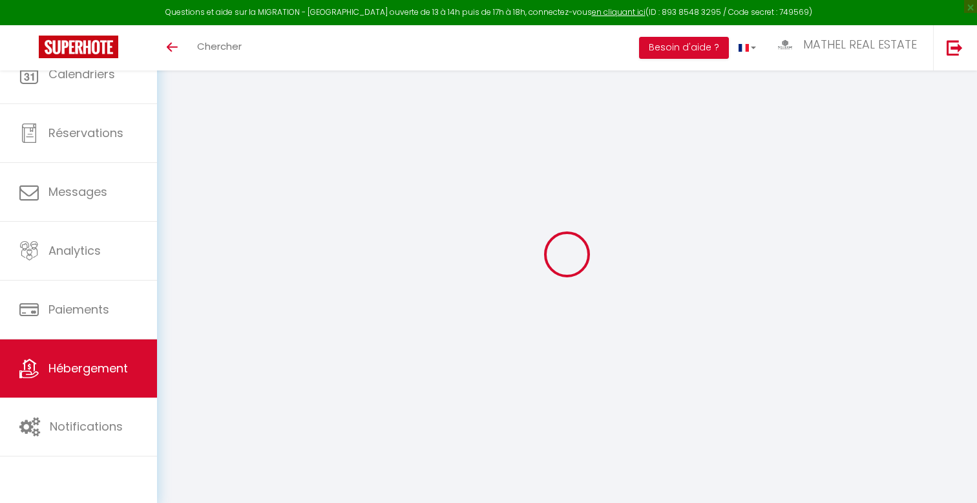
type input "0"
select select
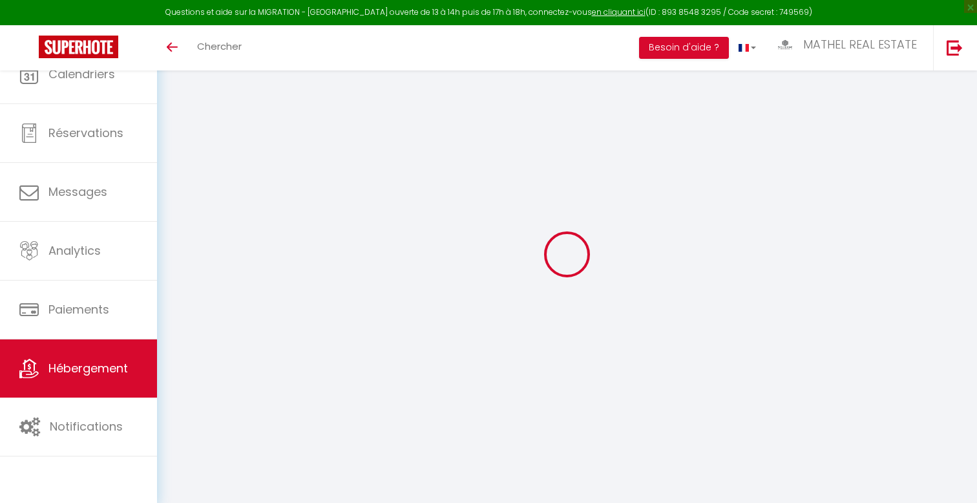
select select
checkbox input "false"
checkbox input "true"
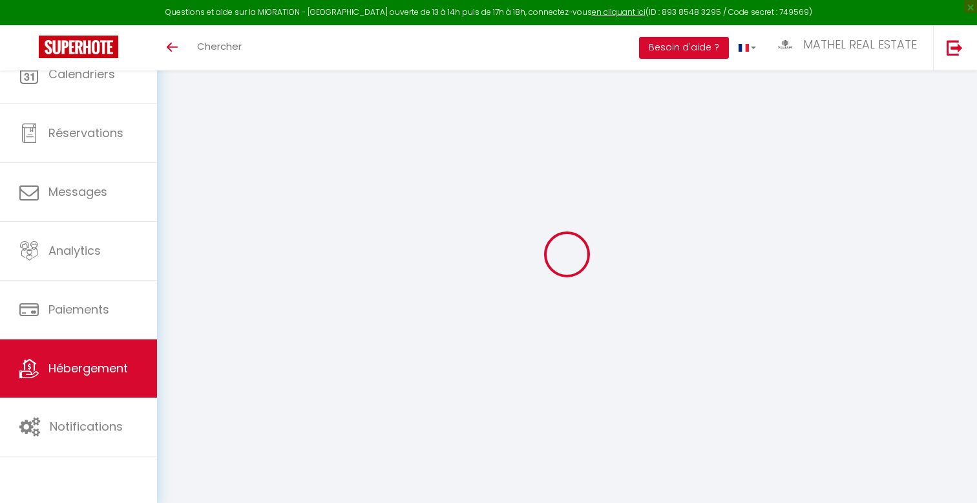
checkbox input "true"
select select
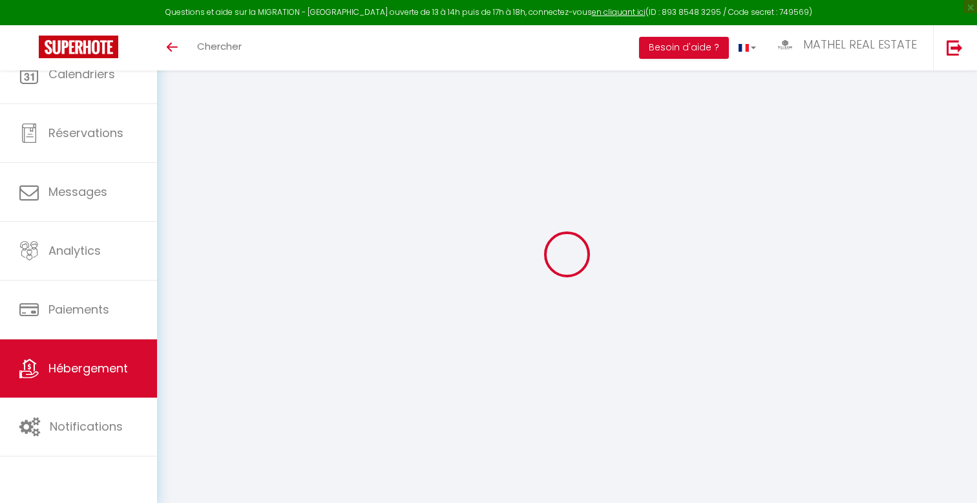
select select
checkbox input "false"
checkbox input "true"
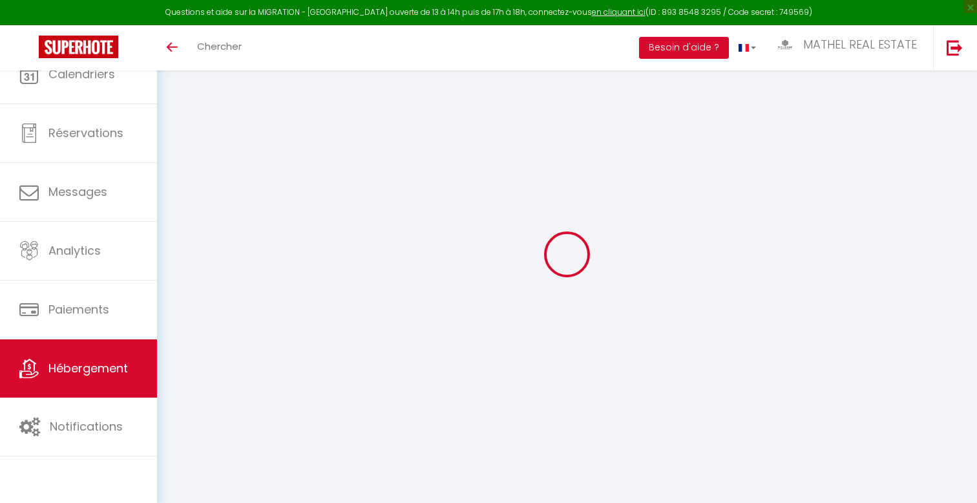
checkbox input "false"
checkbox input "true"
checkbox input "false"
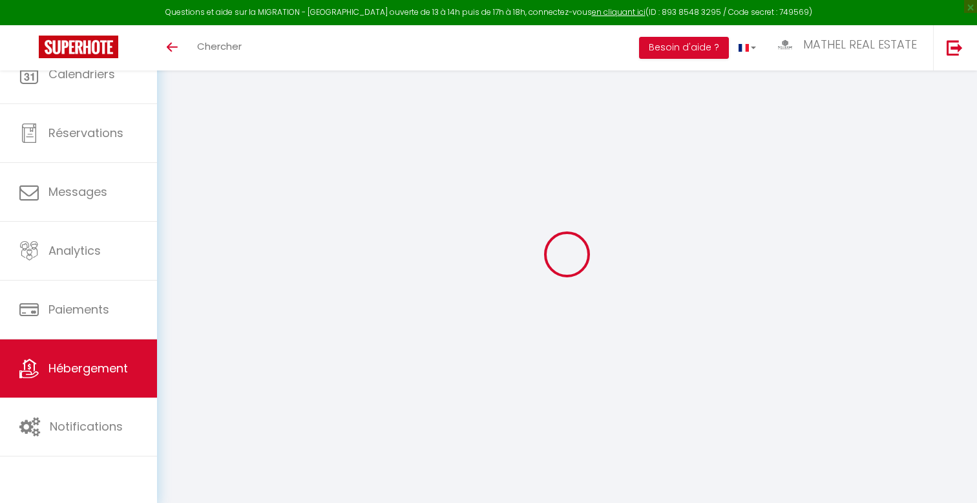
checkbox input "true"
select select "16:00"
select select "23:45"
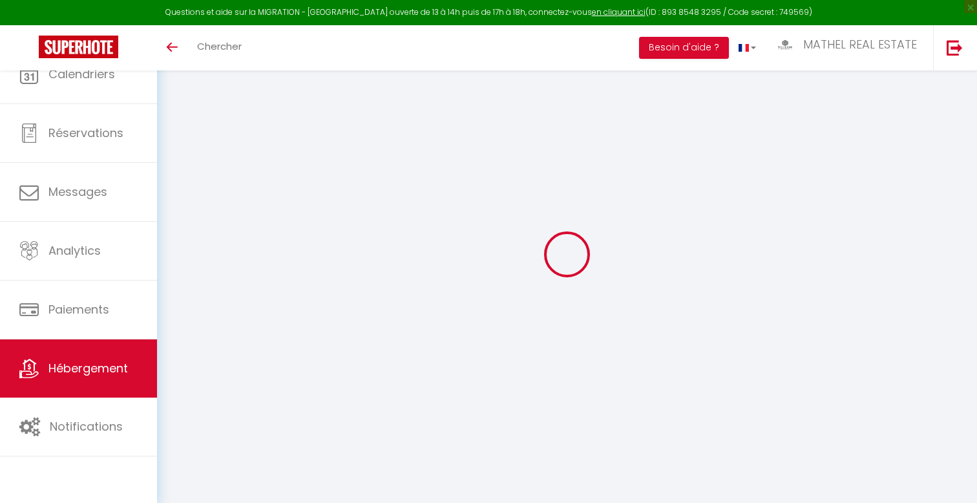
select select "11:00"
select select "30"
select select "120"
checkbox input "false"
checkbox input "true"
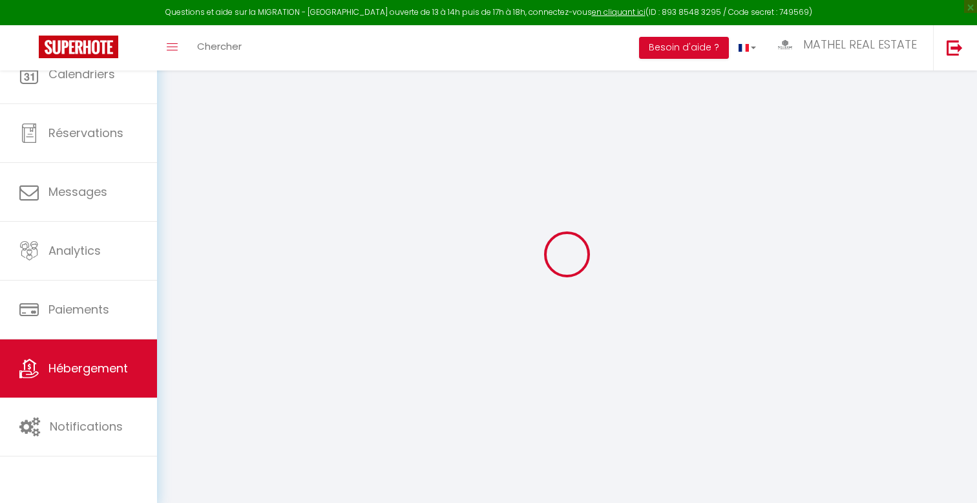
checkbox input "true"
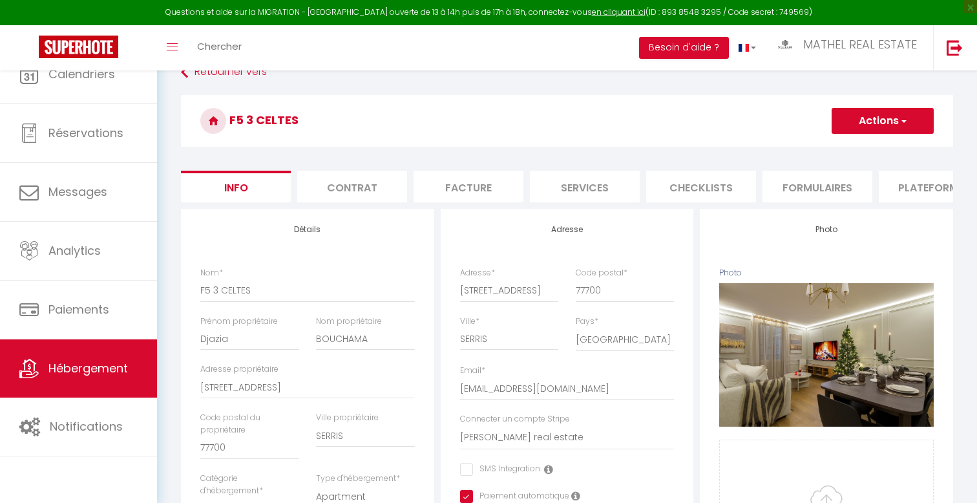
checkbox input "false"
checkbox input "true"
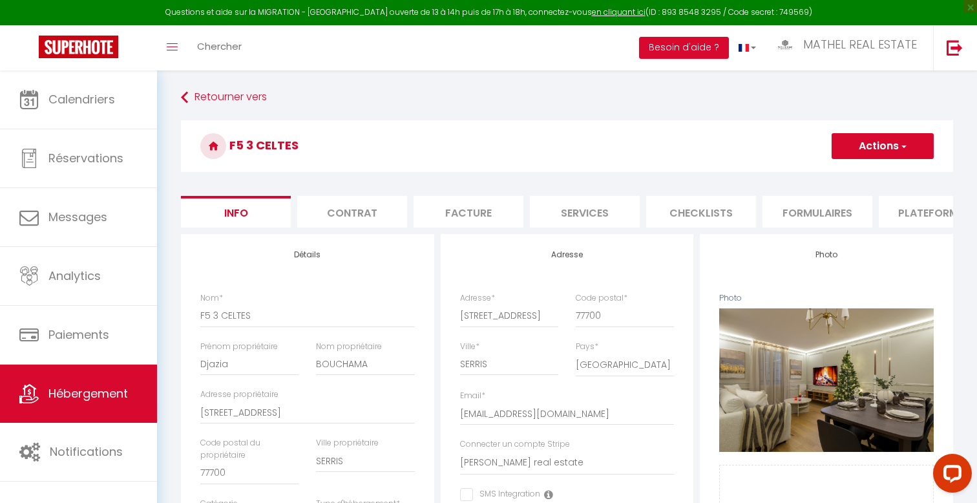
click at [916, 207] on li "Plateformes" at bounding box center [934, 212] width 110 height 32
select select "270"
select select "1"
select select
select select "EUR"
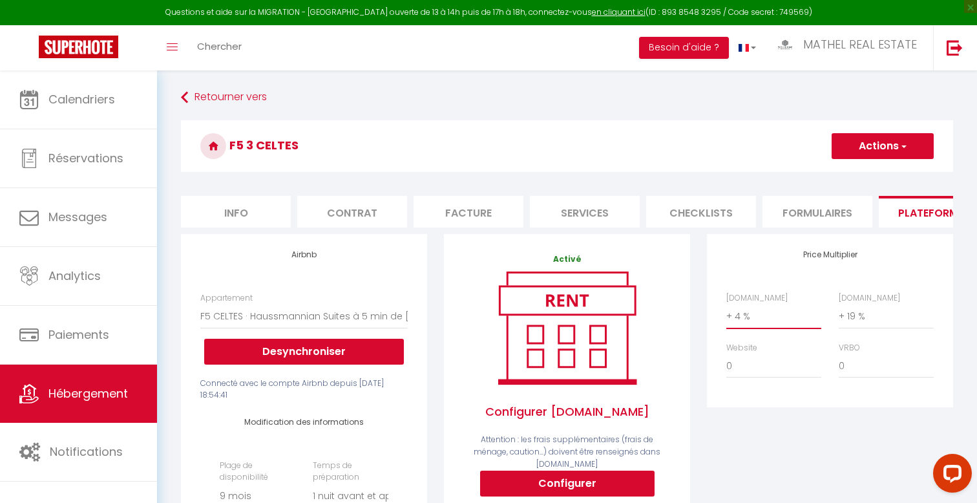
click at [766, 310] on select "0 + 1 % + 2 % + 3 % + 4 % + 5 % + 6 % + 7 % + 8 % + 9 %" at bounding box center [773, 316] width 95 height 25
select select "+ 16 %"
click at [726, 304] on select "0 + 1 % + 2 % + 3 % + 4 % + 5 % + 6 % + 7 % + 8 % + 9 %" at bounding box center [773, 316] width 95 height 25
click at [876, 158] on button "Actions" at bounding box center [883, 146] width 102 height 26
click at [851, 180] on link "Enregistrer" at bounding box center [882, 174] width 102 height 17
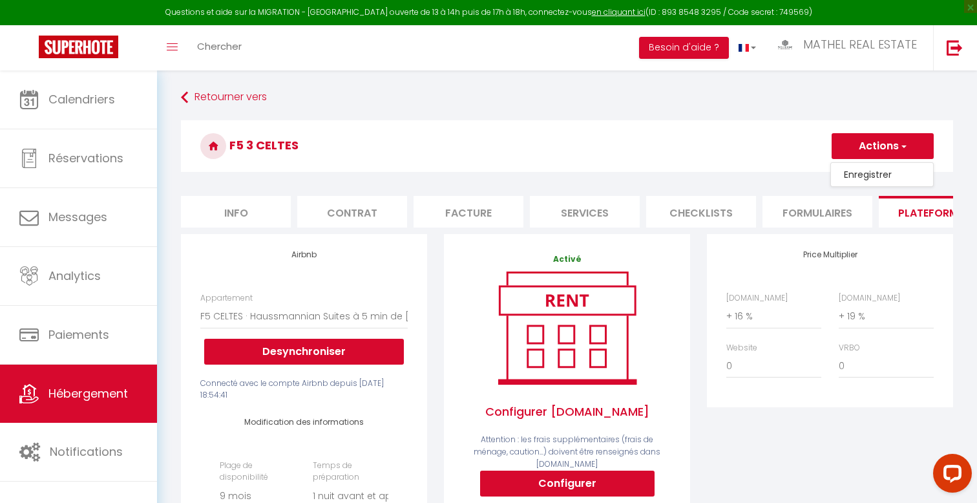
select select
